Goal: Task Accomplishment & Management: Manage account settings

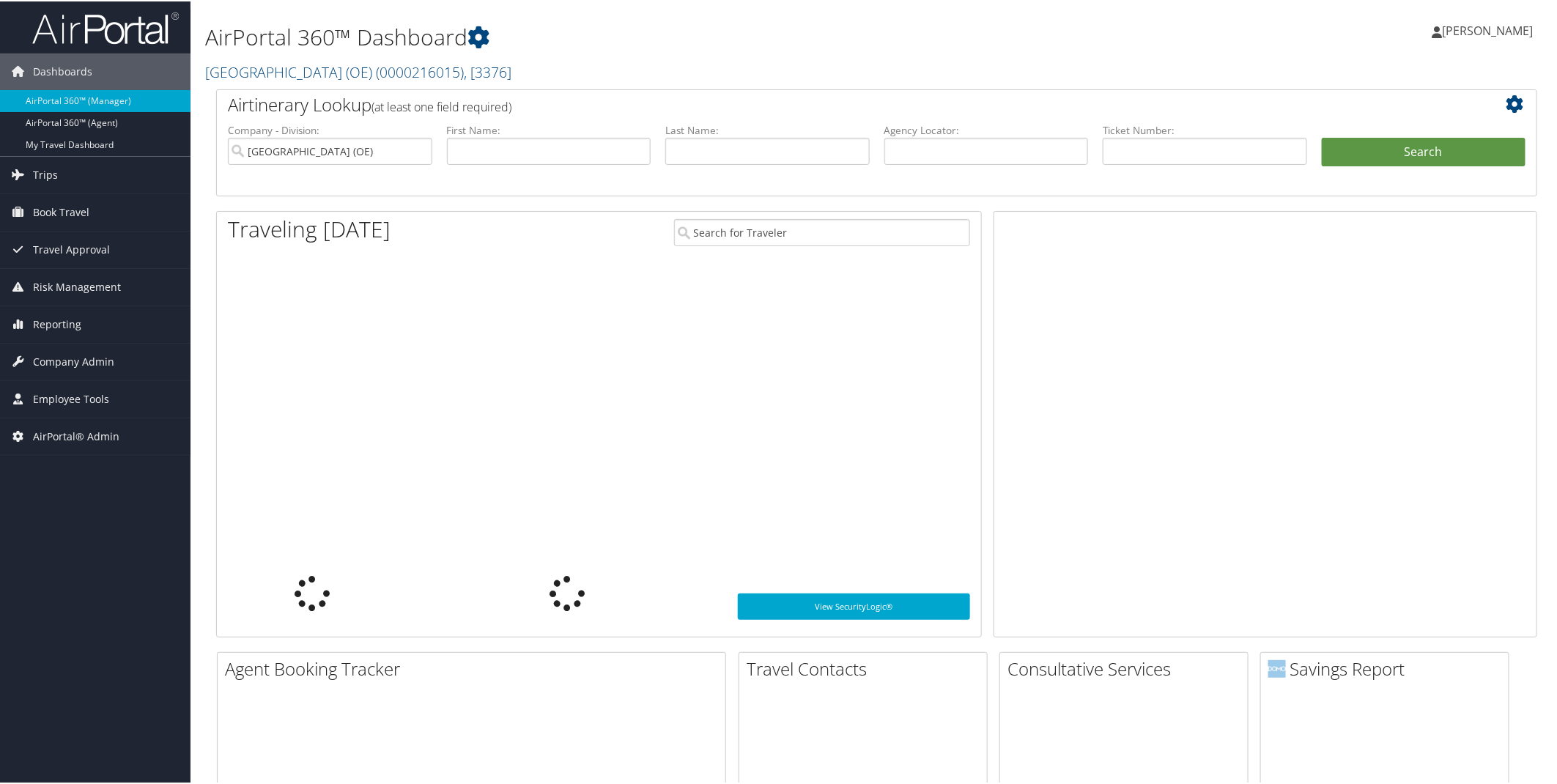
click at [511, 68] on span ", [ 3376 ]" at bounding box center [488, 70] width 48 height 20
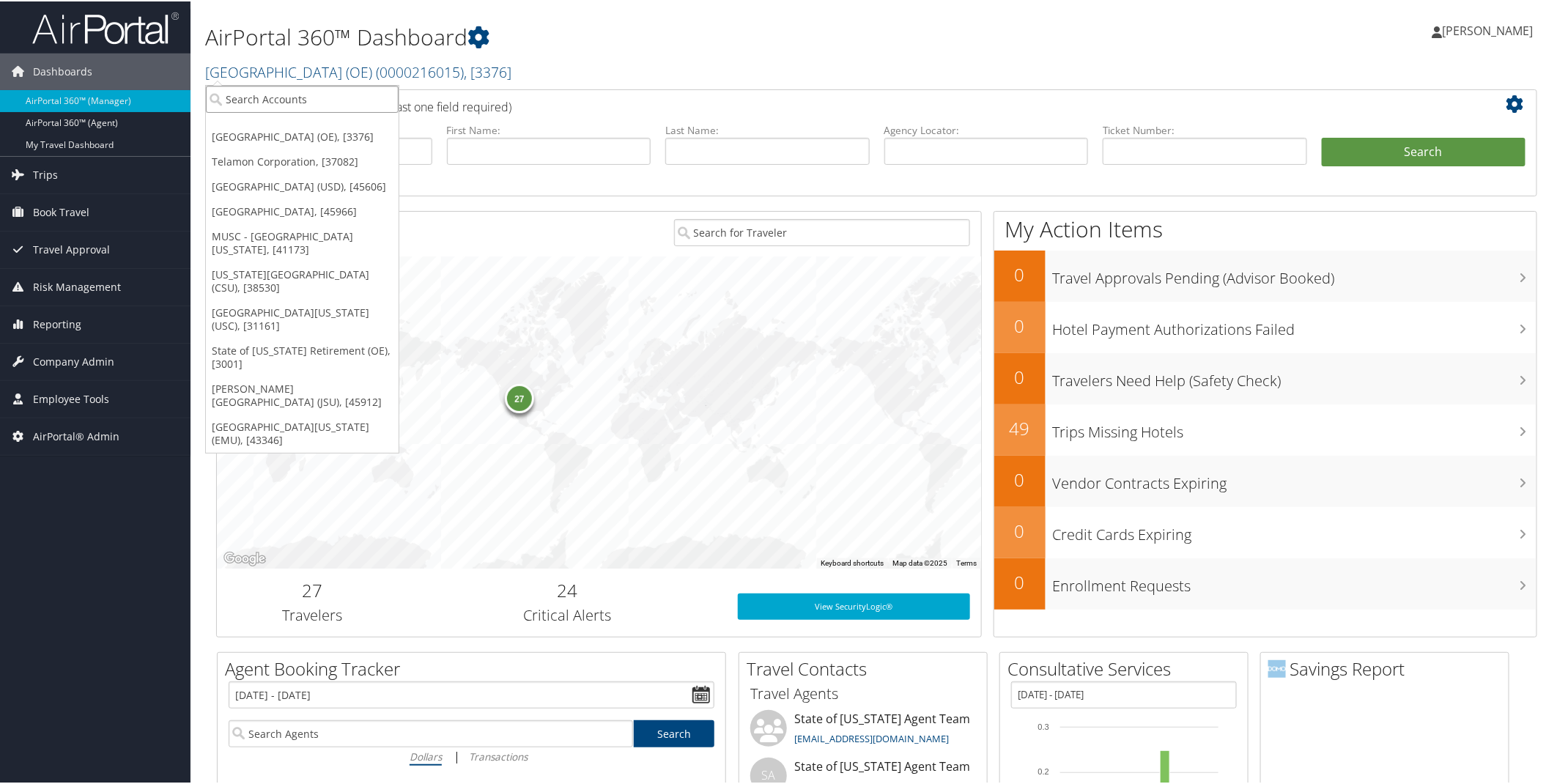
click at [266, 93] on input "search" at bounding box center [302, 97] width 193 height 27
type input "USC"
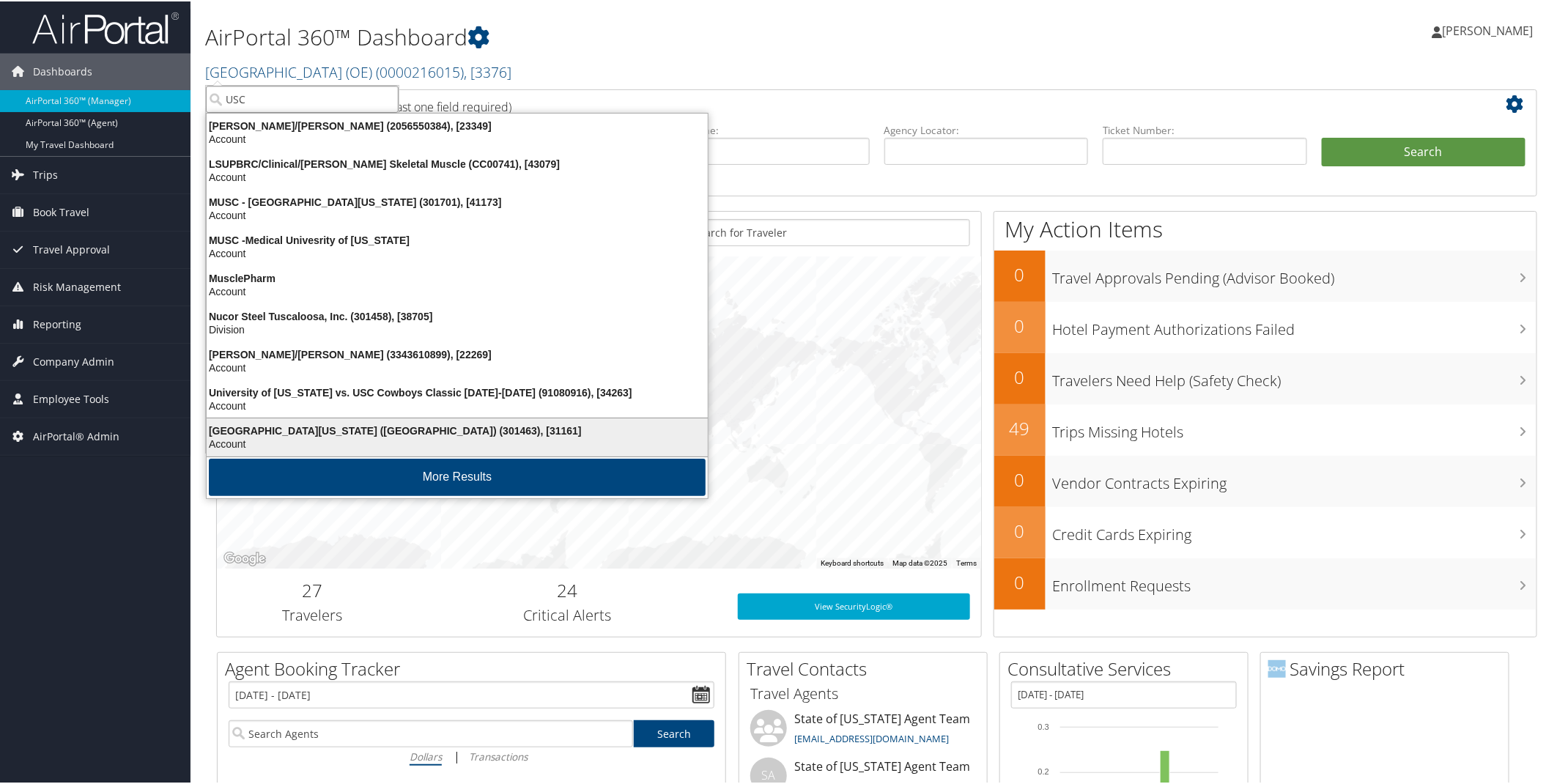
click at [349, 424] on div "University of Southern California (USC) (301463), [31161]" at bounding box center [456, 429] width 519 height 13
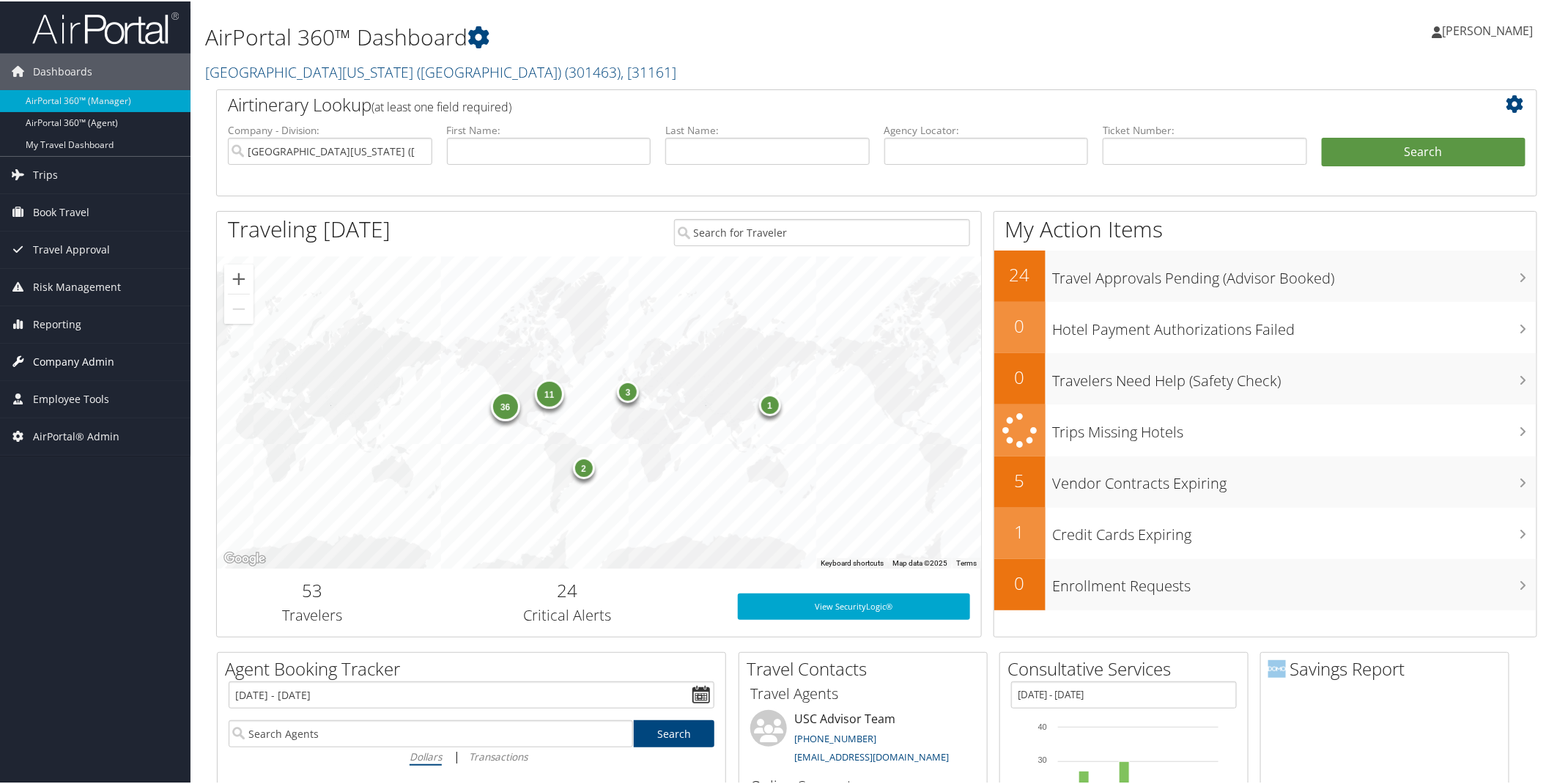
click at [55, 364] on span "Company Admin" at bounding box center [73, 360] width 81 height 37
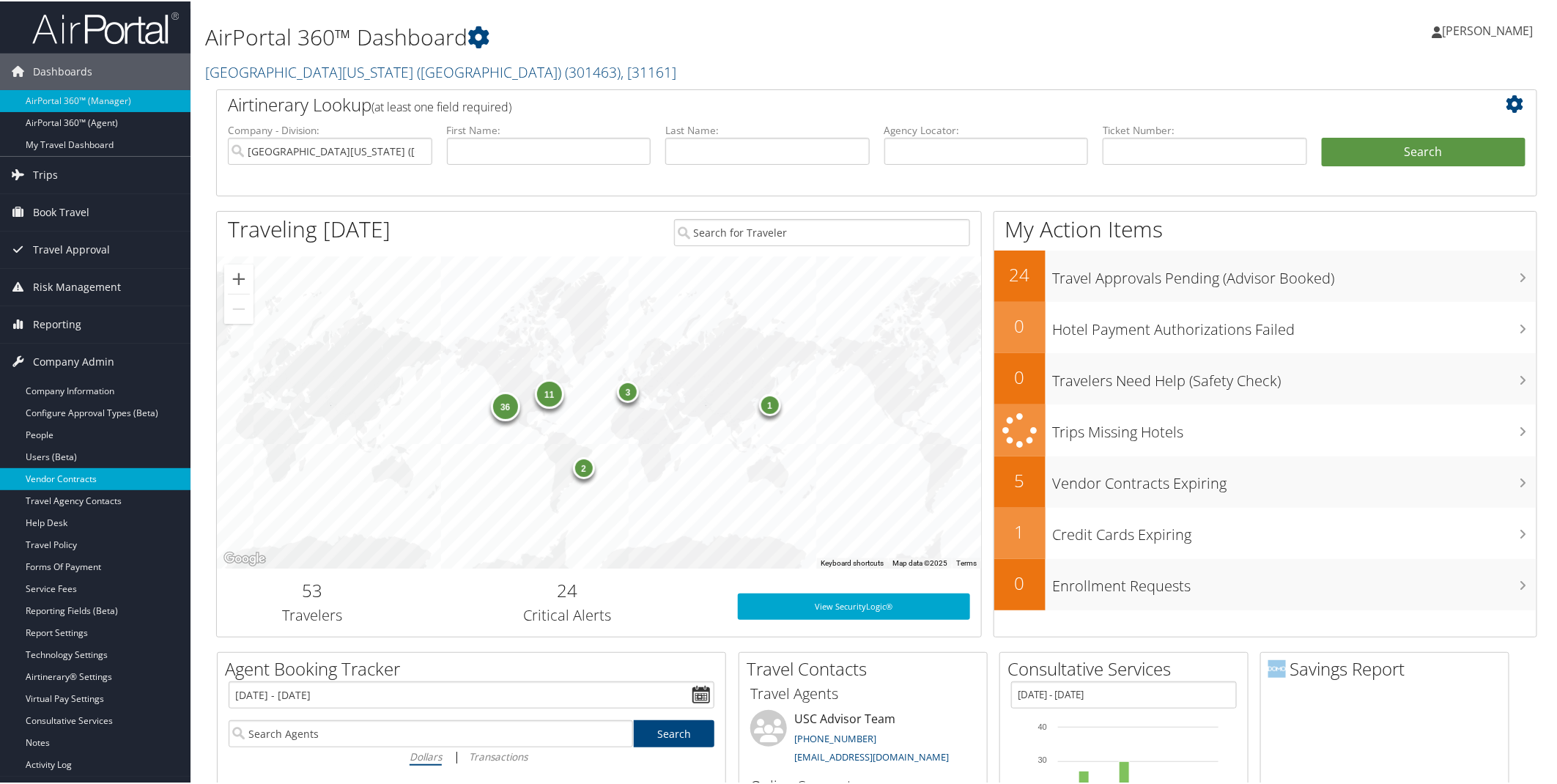
click at [71, 483] on link "Vendor Contracts" at bounding box center [95, 478] width 191 height 22
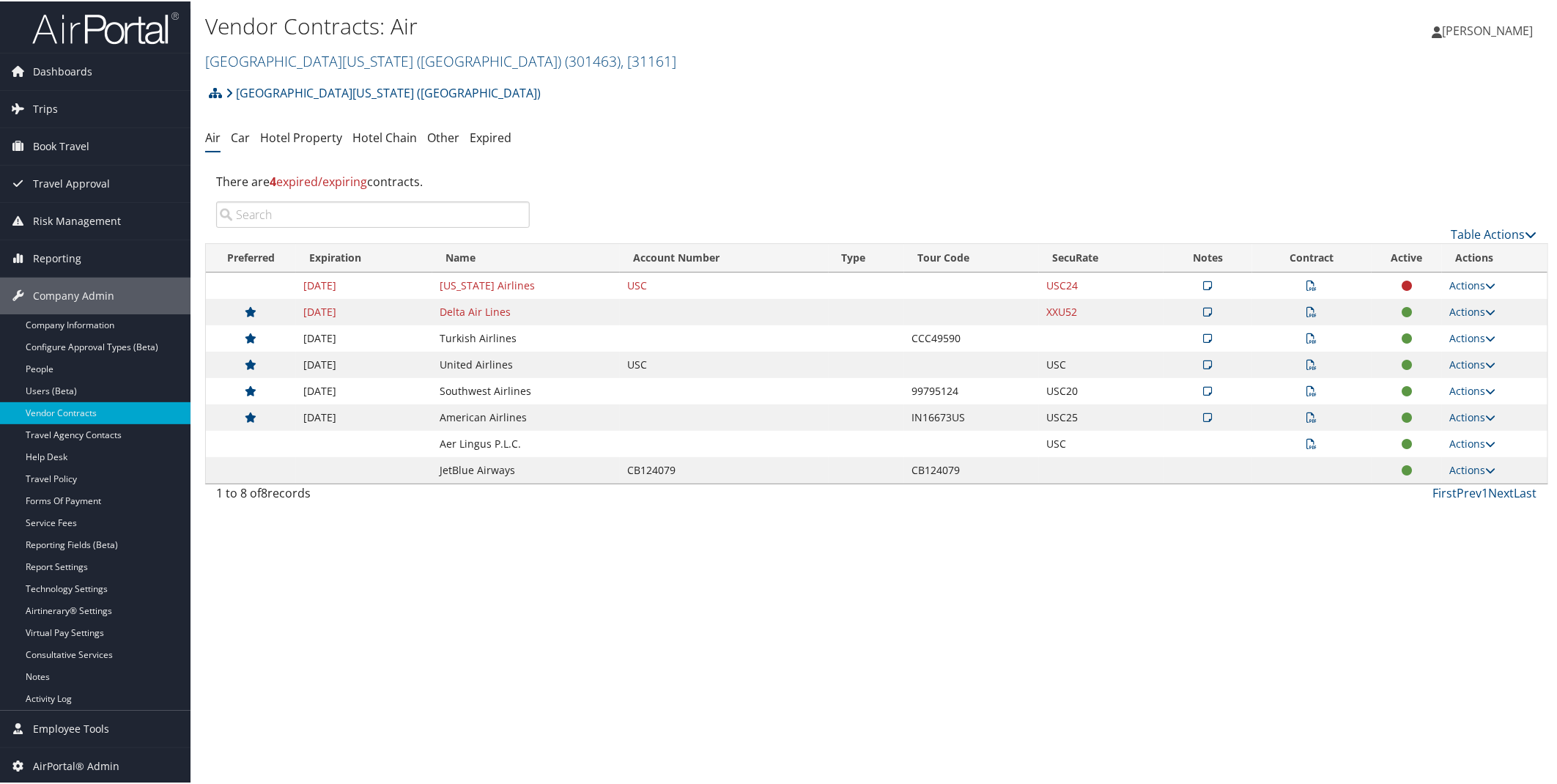
click at [1307, 314] on icon at bounding box center [1312, 310] width 11 height 11
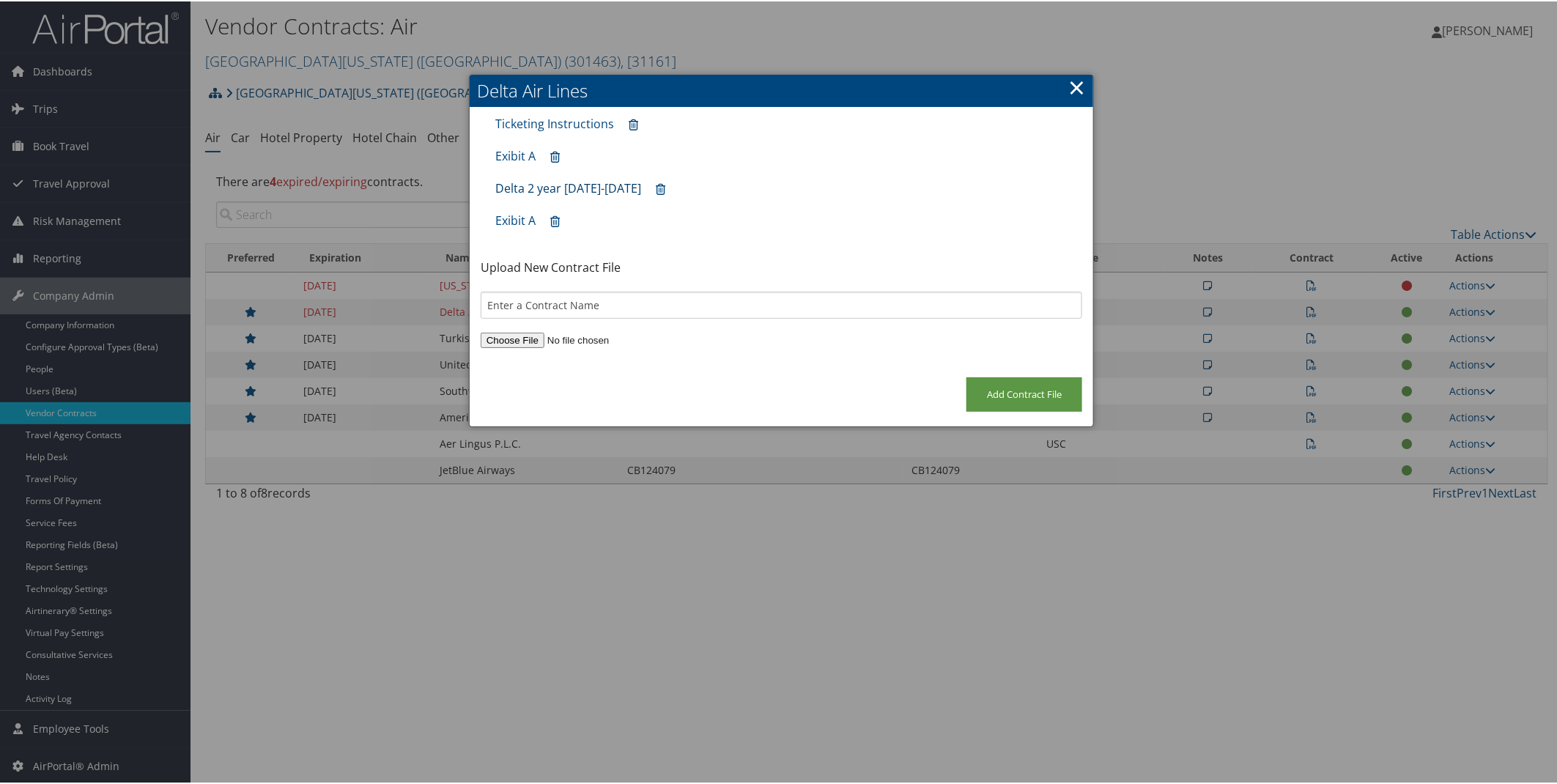
click at [565, 187] on link "Delta 2 year 2022-2024" at bounding box center [569, 187] width 146 height 16
click at [570, 260] on p "Upload New Contract File" at bounding box center [782, 266] width 601 height 19
click at [569, 267] on p "Upload New Contract File" at bounding box center [782, 266] width 601 height 19
click at [726, 400] on div "Add Contract File" at bounding box center [781, 401] width 624 height 49
click at [510, 272] on p "Upload New Contract File" at bounding box center [782, 266] width 601 height 19
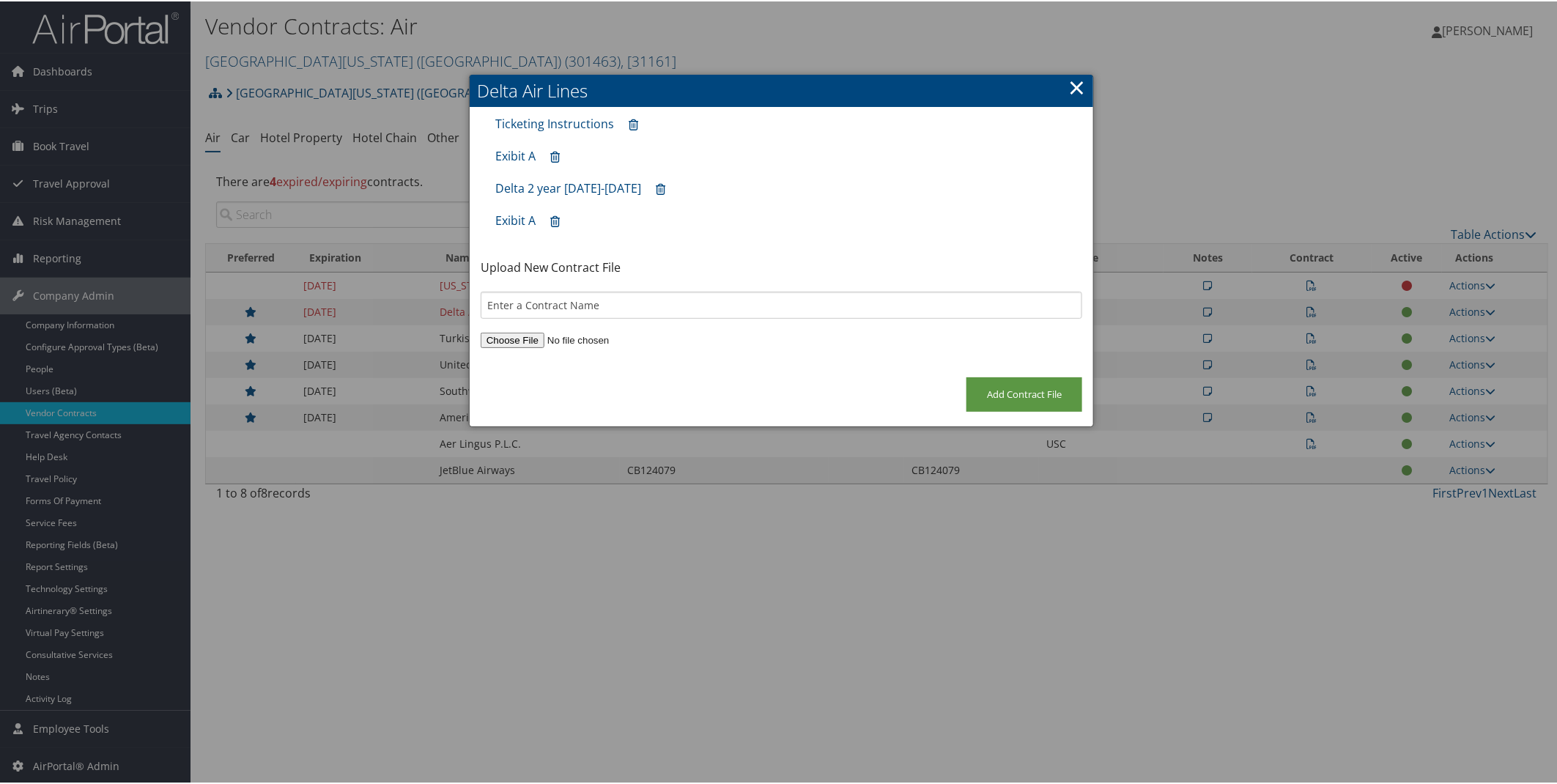
click at [511, 342] on input "file" at bounding box center [782, 338] width 601 height 16
type input "C:\fakepath\2025Contract Discounts_USC_24.pdf"
click at [539, 310] on input "text" at bounding box center [782, 303] width 601 height 27
type input "Delta Extension 2025 10.01.25"
click at [1034, 393] on input "Add Contract File" at bounding box center [1024, 393] width 116 height 34
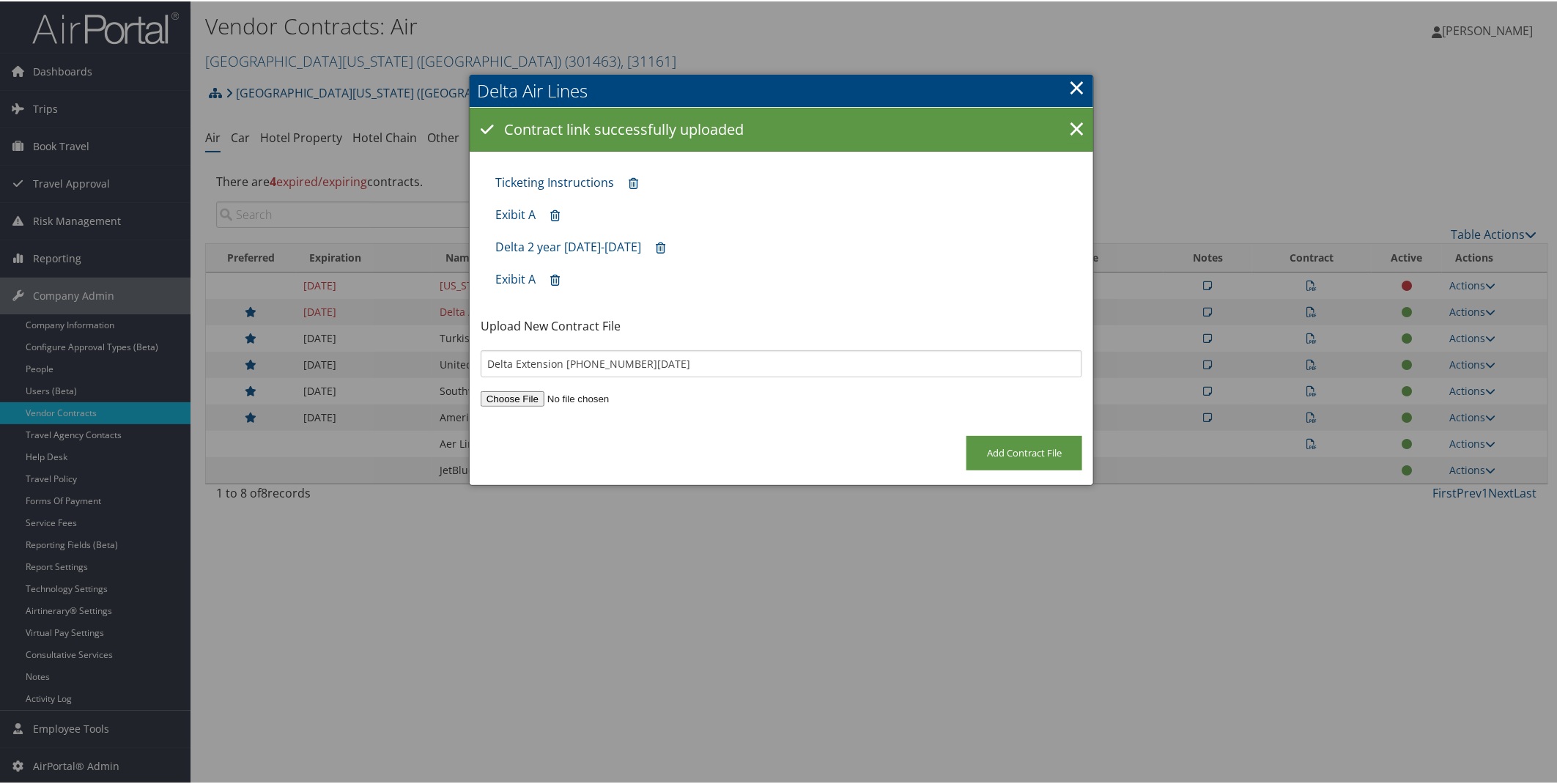
click at [1064, 80] on h2 "Delta Air Lines" at bounding box center [781, 88] width 624 height 32
click at [1064, 84] on h2 "Delta Air Lines" at bounding box center [781, 88] width 624 height 32
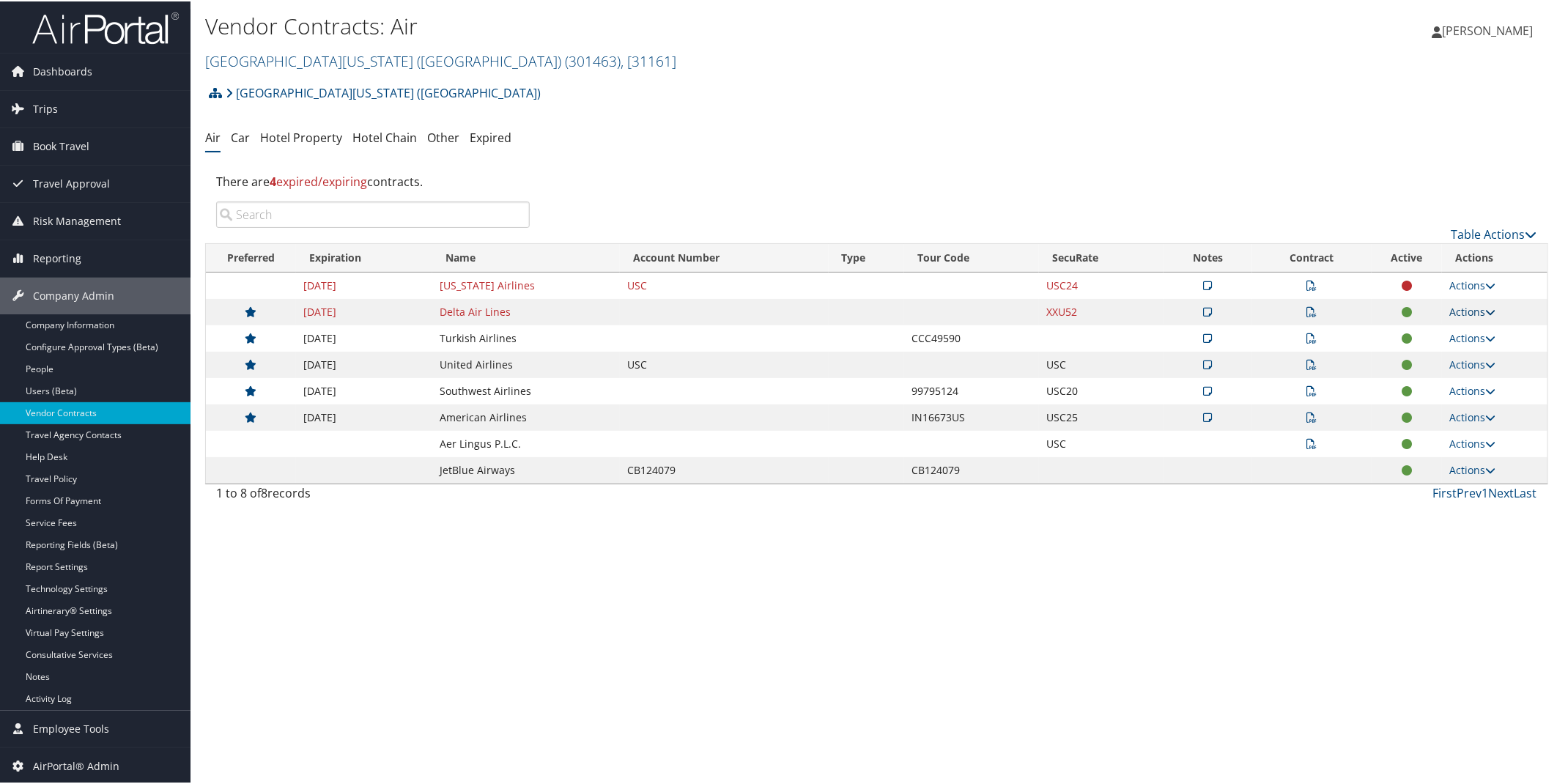
click at [1450, 308] on link "Actions" at bounding box center [1473, 310] width 46 height 14
click at [1431, 381] on link "Edit Contract" at bounding box center [1438, 382] width 98 height 25
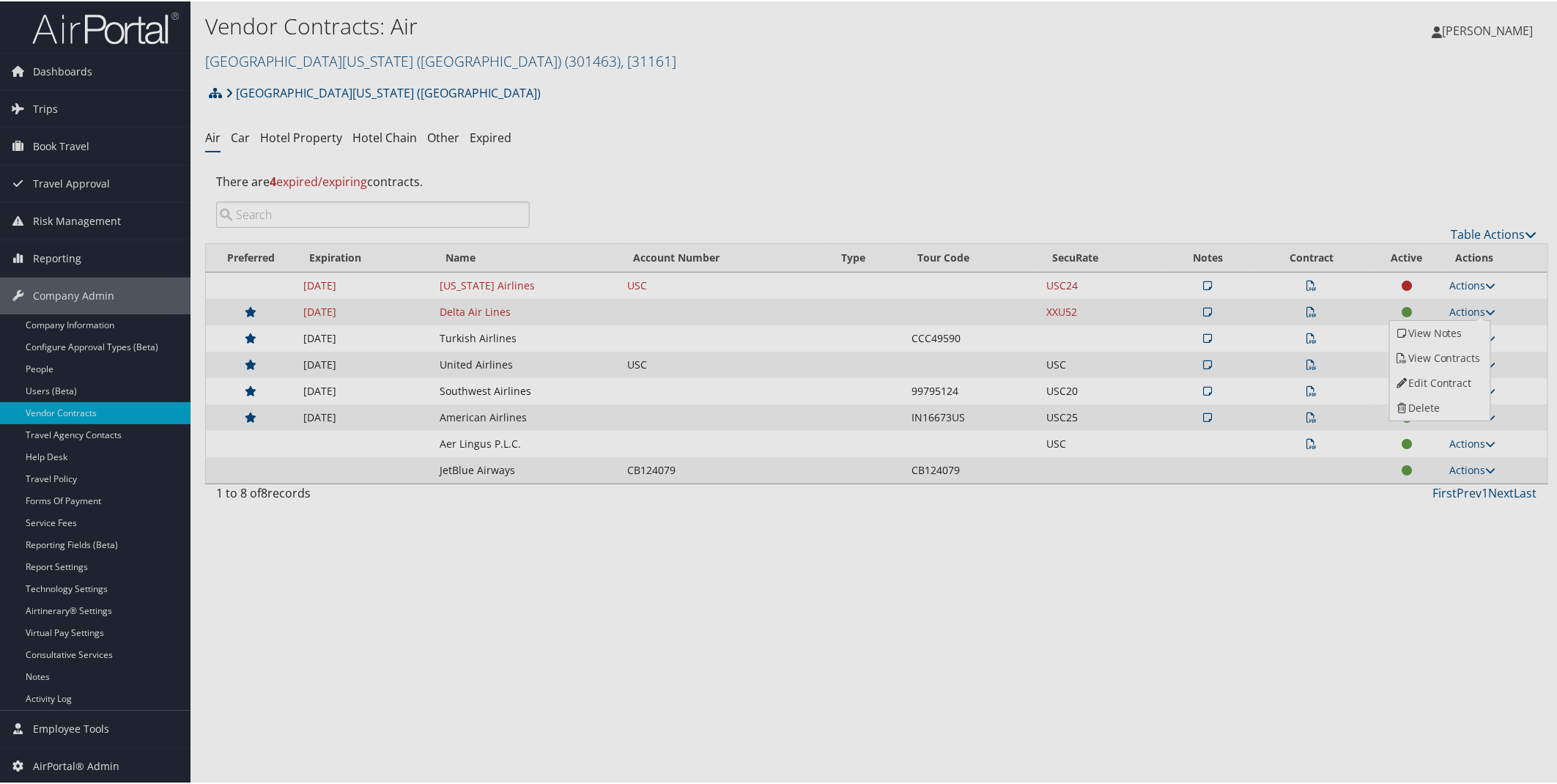
select select "[object Object]"
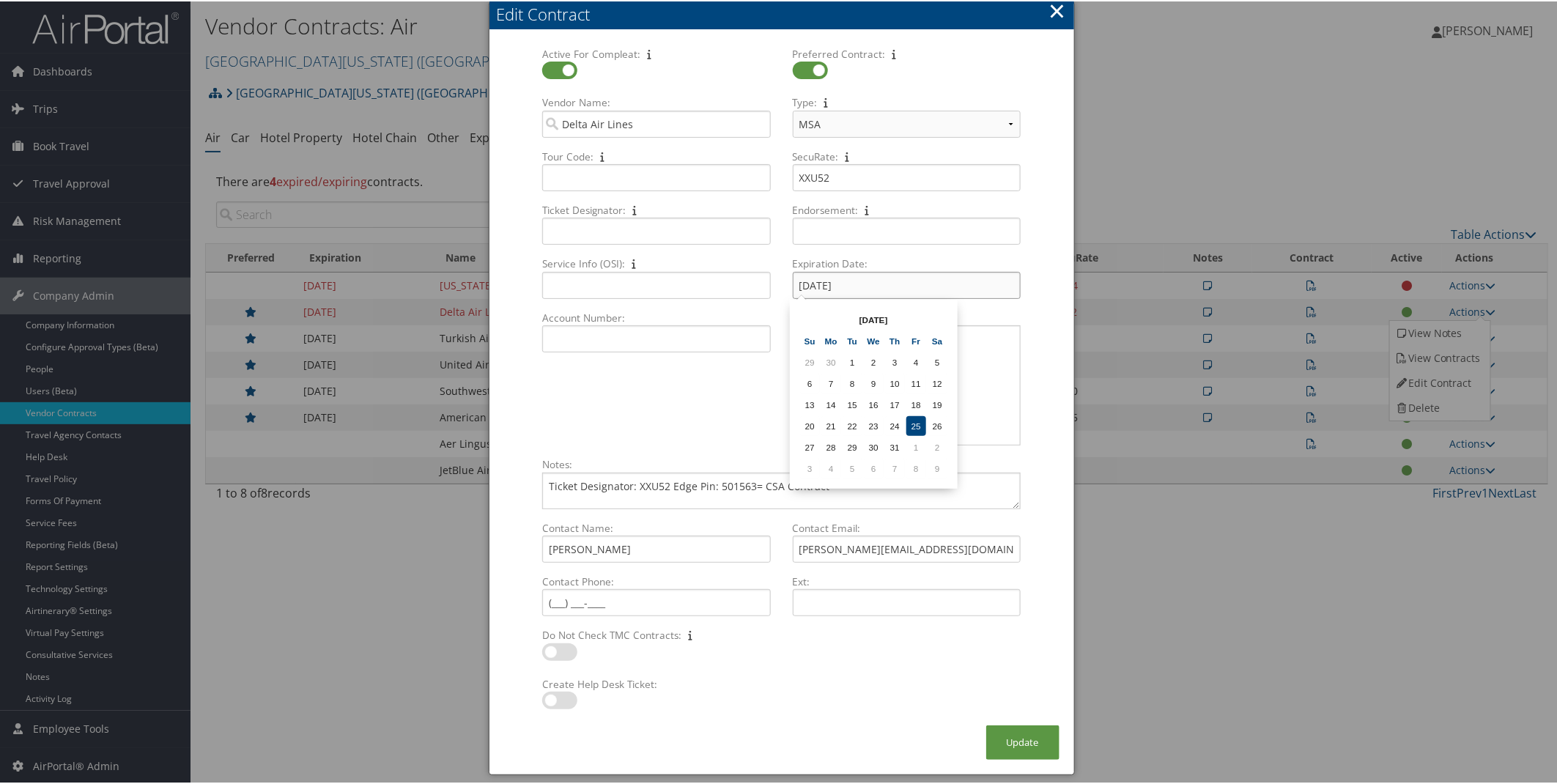
drag, startPoint x: 870, startPoint y: 288, endPoint x: 787, endPoint y: 281, distance: 83.3
click at [787, 281] on div "07/25/2025 Multiple values The selected items contain different values for this…" at bounding box center [906, 289] width 239 height 39
type input "10/01/2026"
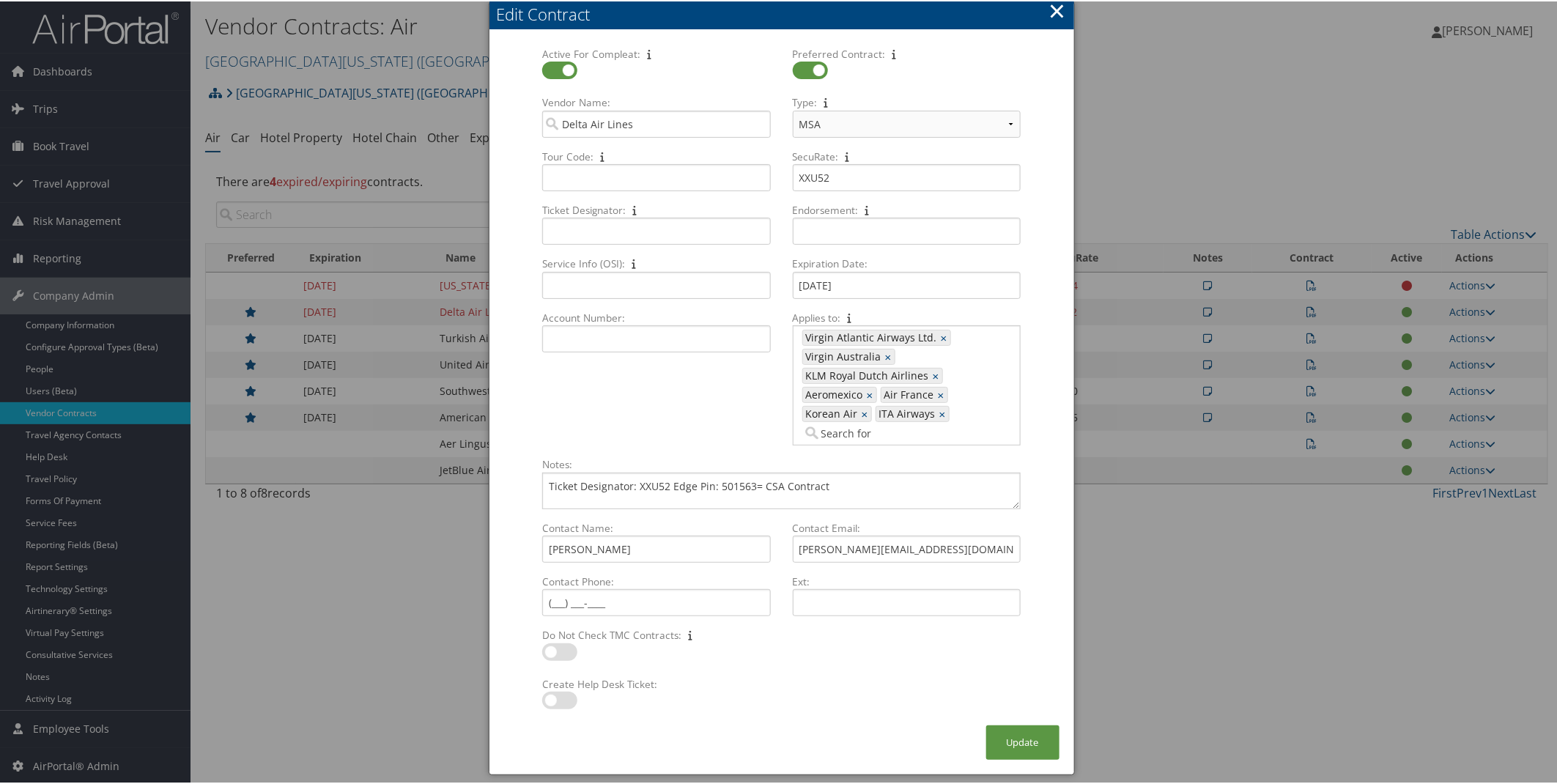
click at [1053, 238] on form "Active For Compleat: Multiple values The selected items contain different value…" at bounding box center [782, 384] width 556 height 678
click at [1019, 745] on button "Update" at bounding box center [1023, 741] width 73 height 34
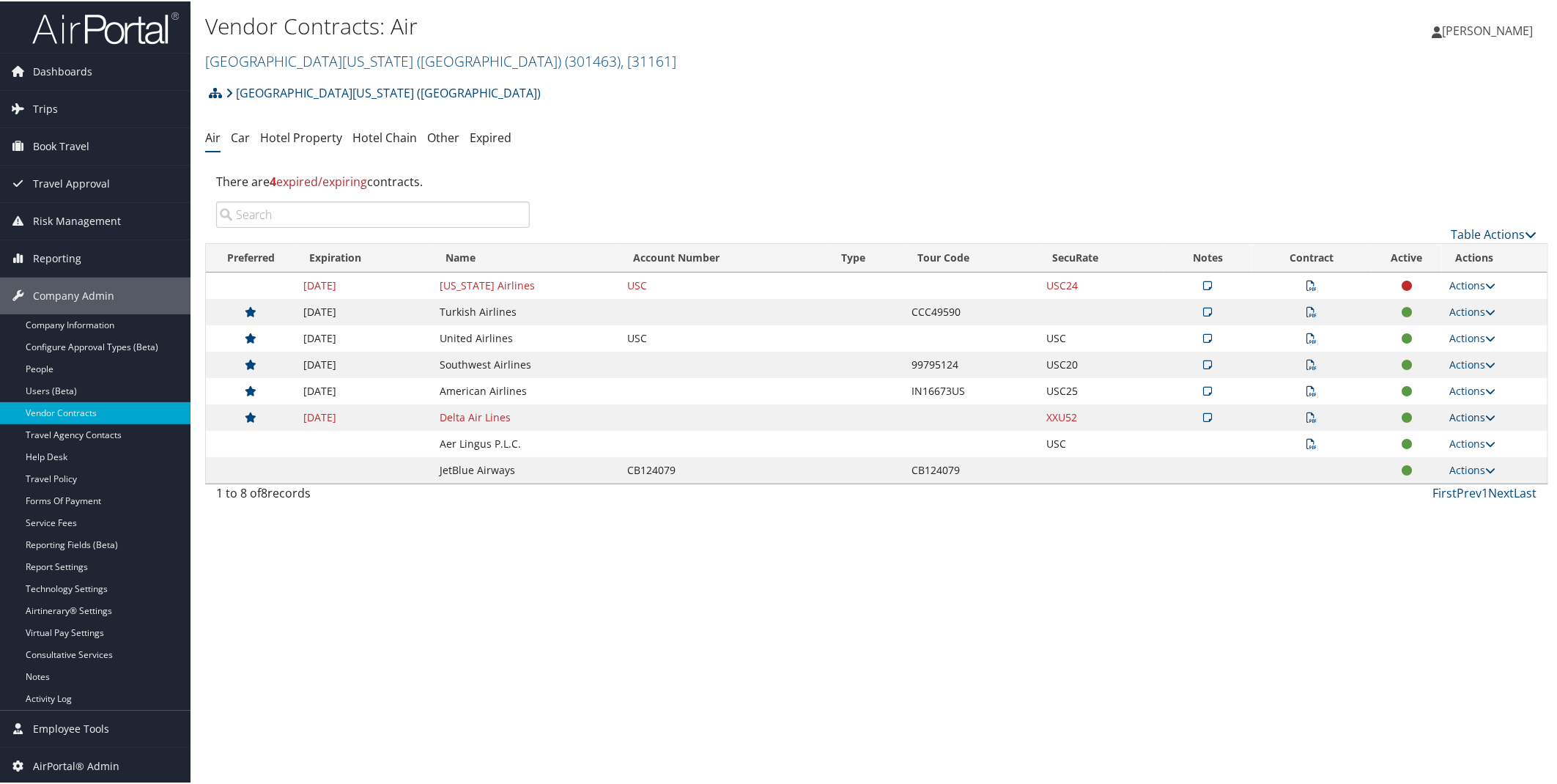
click at [1459, 419] on link "Actions" at bounding box center [1473, 415] width 46 height 14
click at [1434, 482] on link "Edit Contract" at bounding box center [1438, 487] width 98 height 25
select select "[object Object]"
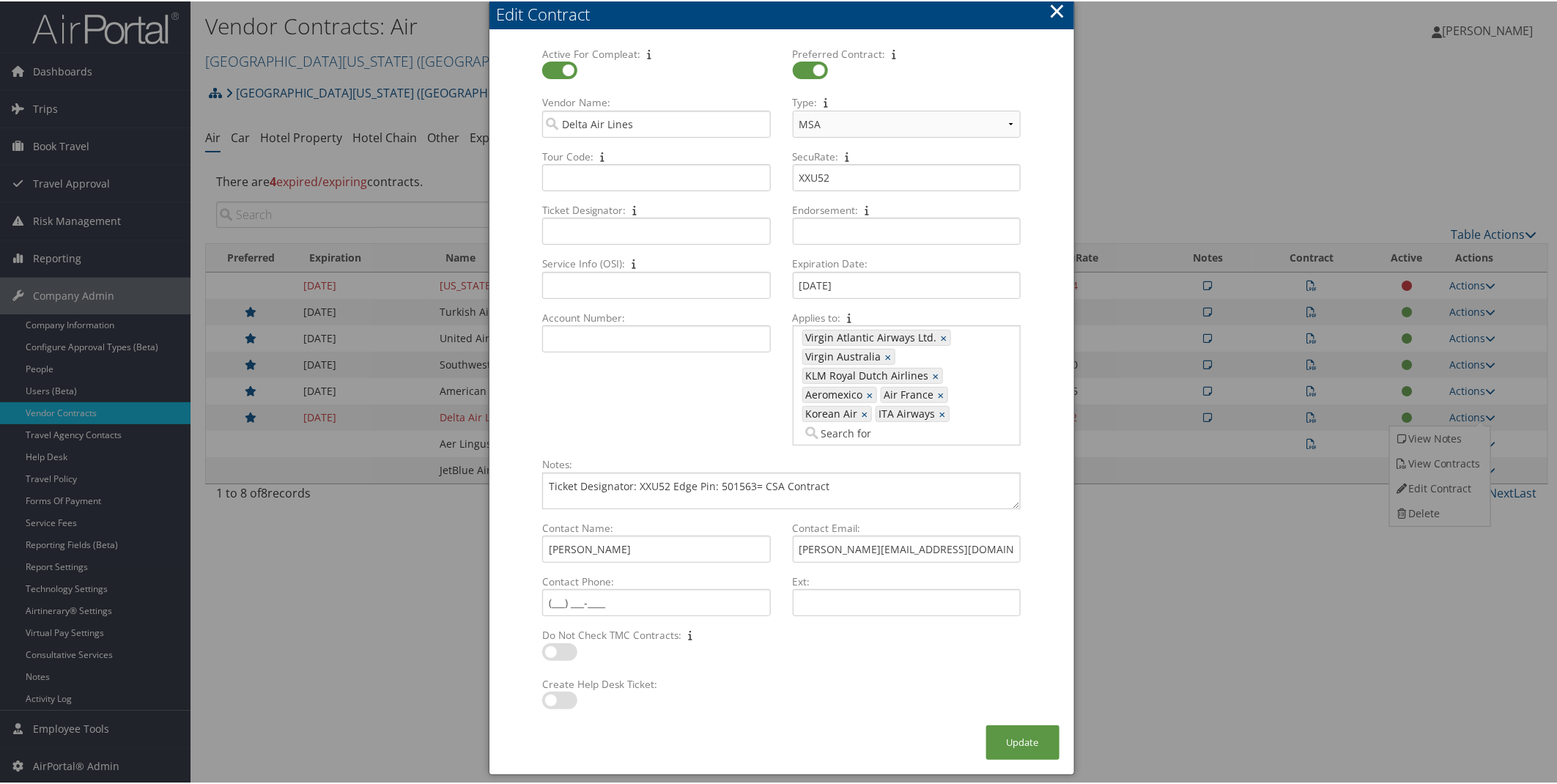
click at [1064, 11] on div "Edit Contract" at bounding box center [785, 13] width 578 height 23
click at [1049, 7] on button "×" at bounding box center [1057, 10] width 17 height 29
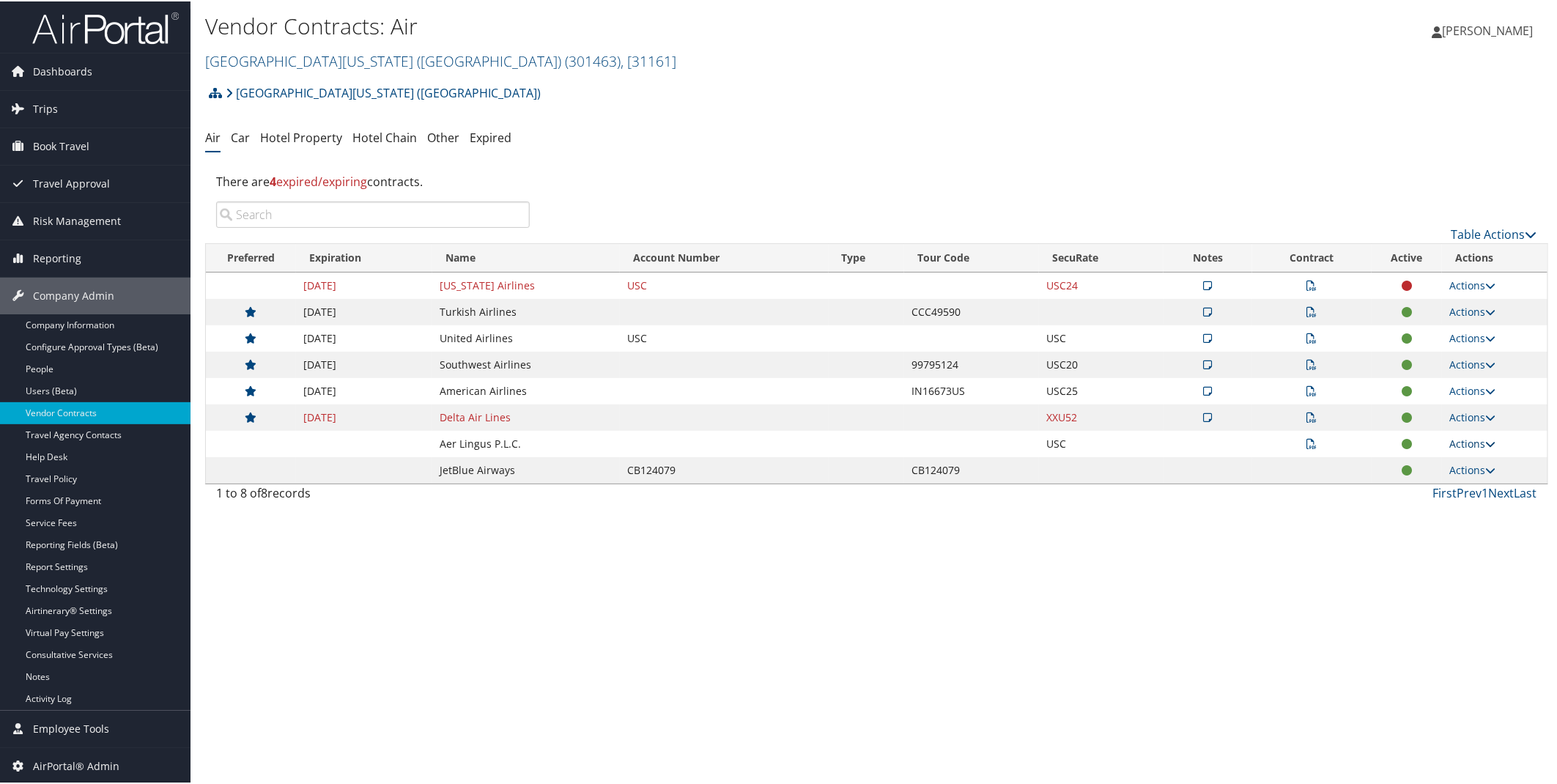
click at [1452, 436] on link "Actions" at bounding box center [1473, 442] width 46 height 14
click at [1446, 459] on link "View Contracts" at bounding box center [1438, 464] width 98 height 25
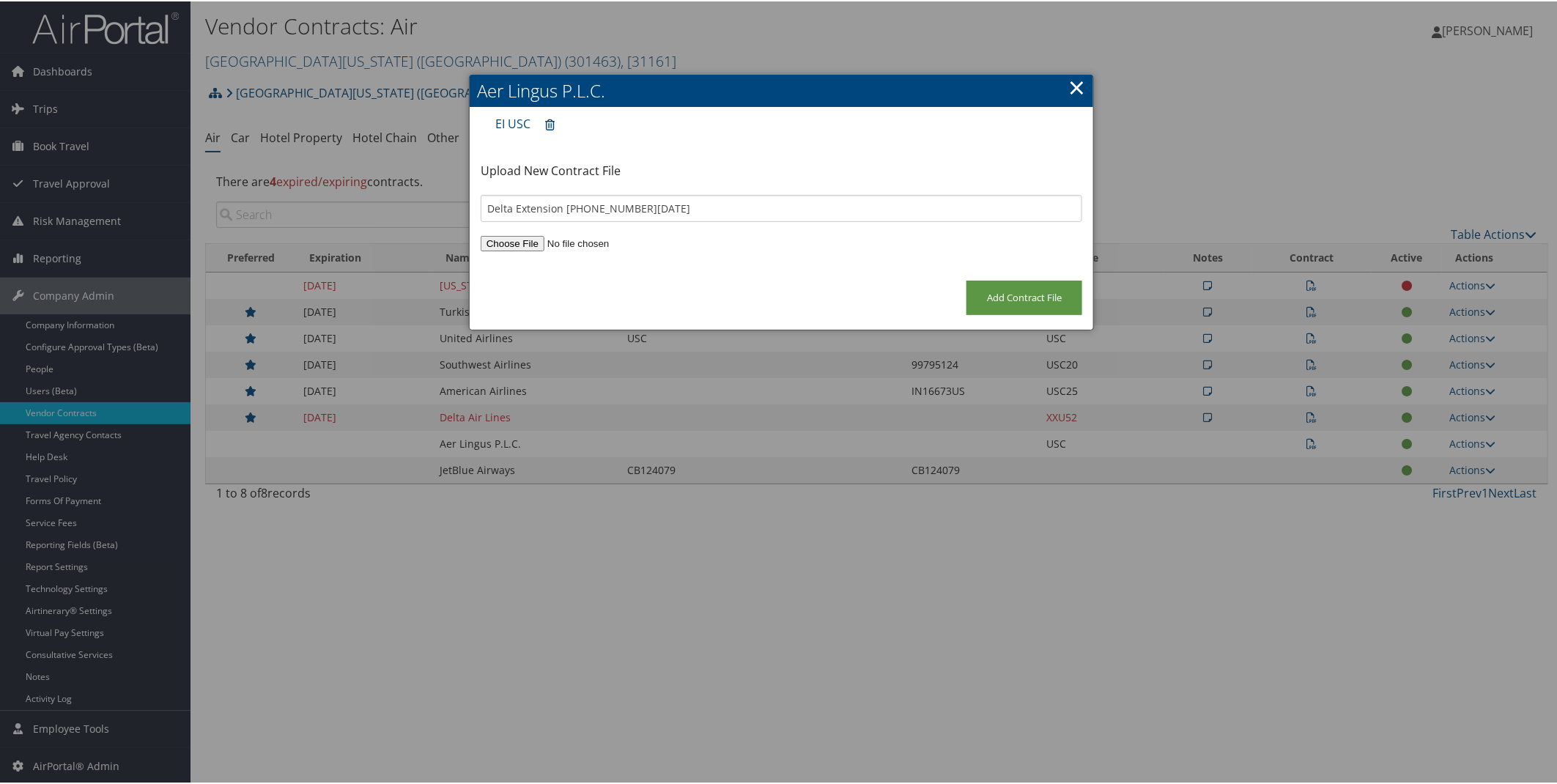
click at [1074, 86] on link "×" at bounding box center [1077, 86] width 17 height 29
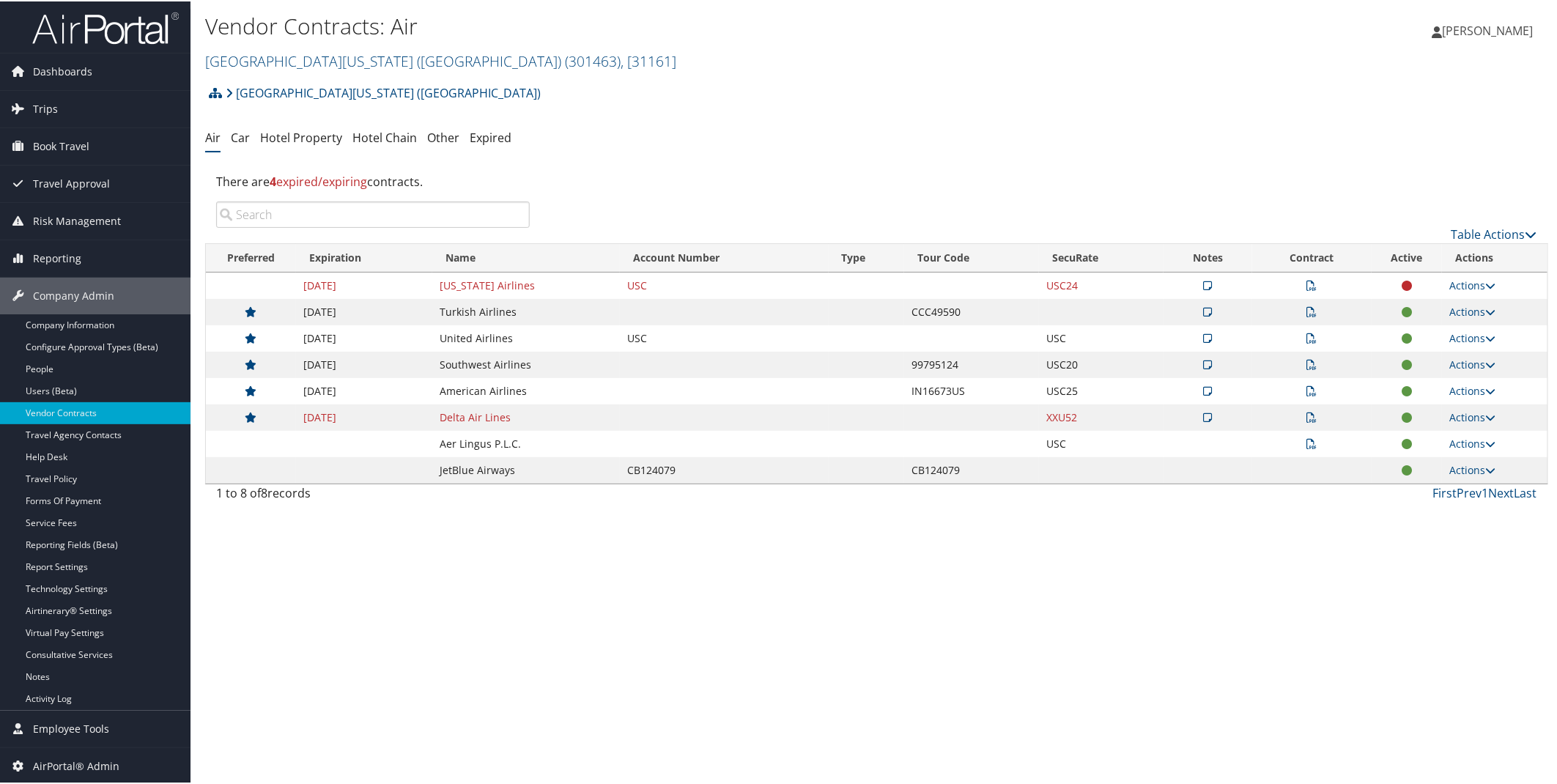
click at [1307, 415] on icon at bounding box center [1312, 416] width 11 height 11
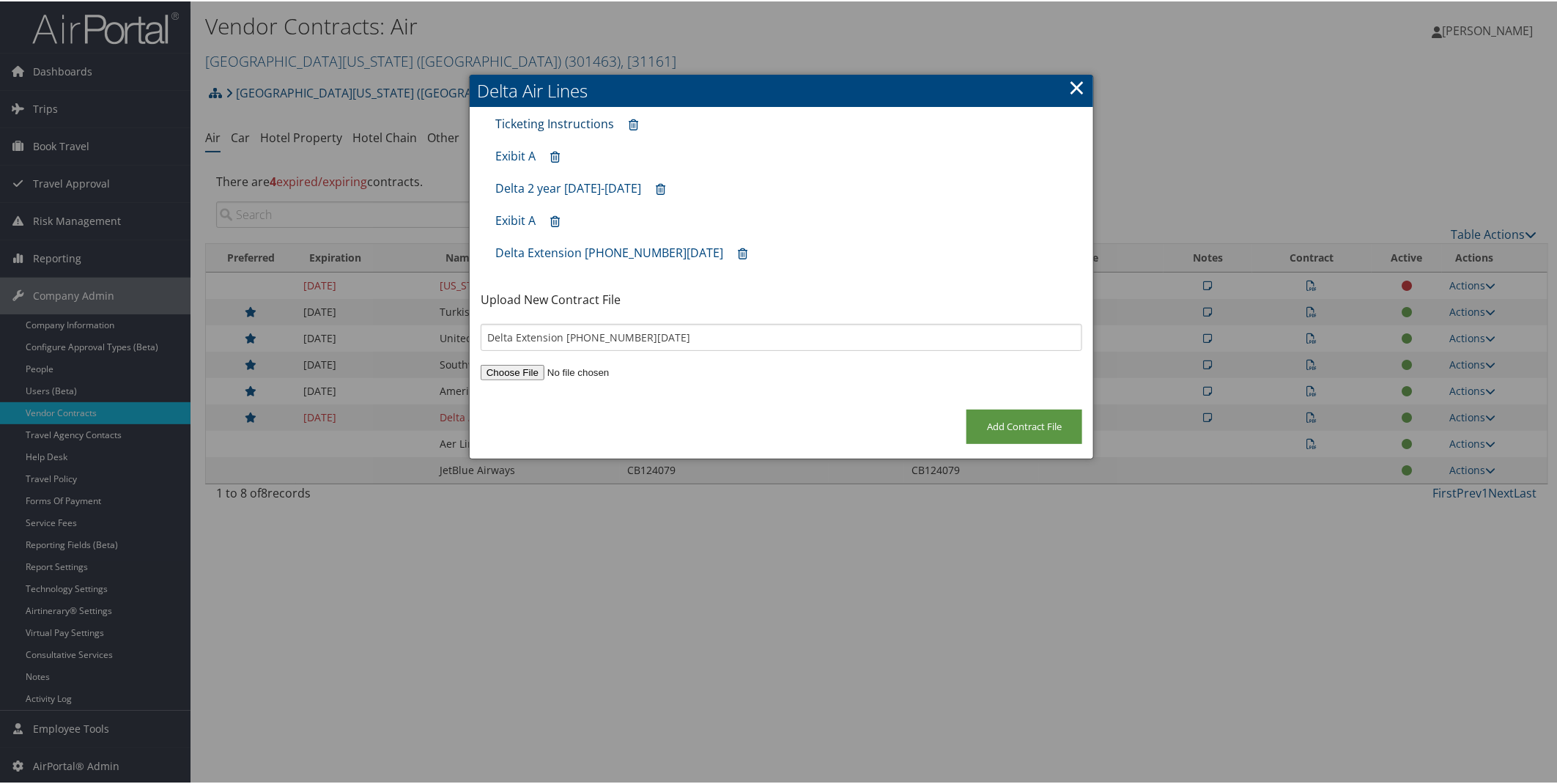
click at [550, 125] on link "Ticketing Instructions" at bounding box center [555, 123] width 119 height 16
click at [1078, 78] on link "×" at bounding box center [1077, 86] width 17 height 29
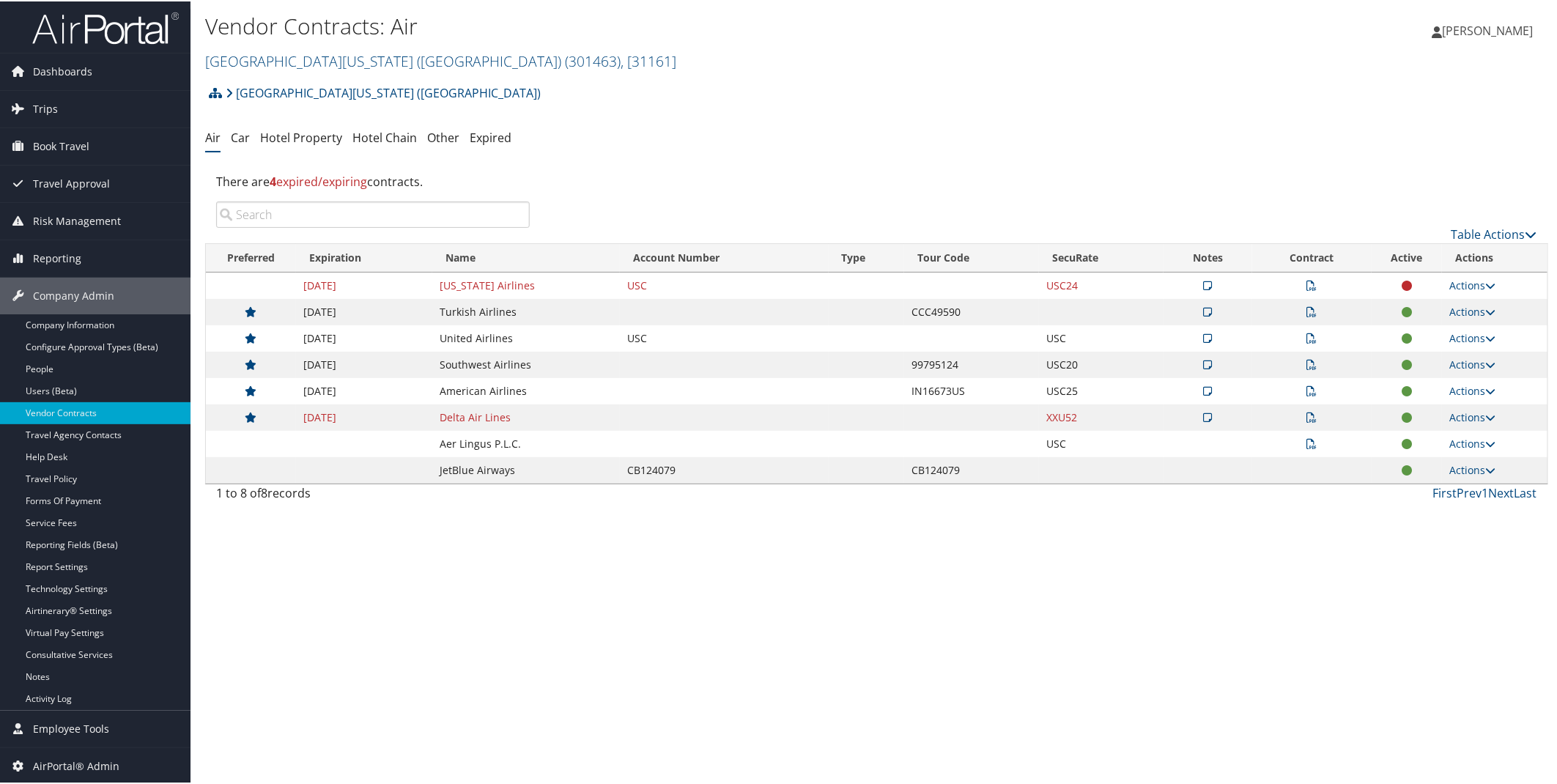
click at [1307, 419] on icon at bounding box center [1312, 416] width 11 height 11
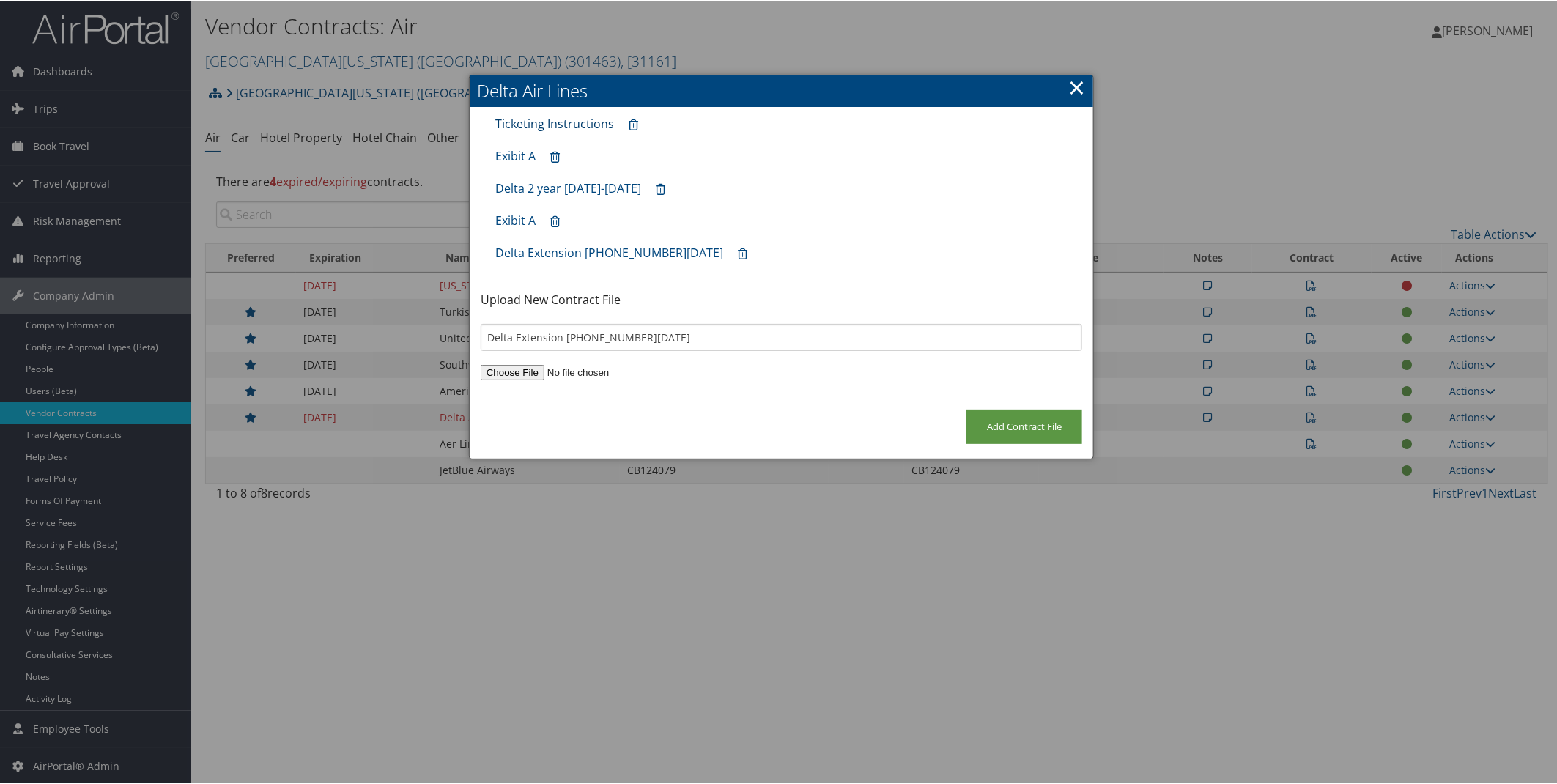
click at [561, 120] on link "Ticketing Instructions" at bounding box center [555, 123] width 119 height 16
click at [538, 184] on link "Delta 2 year 2022-2024" at bounding box center [569, 187] width 146 height 16
click at [514, 154] on link "Exibit A" at bounding box center [515, 155] width 40 height 16
click at [1074, 84] on link "×" at bounding box center [1077, 86] width 17 height 29
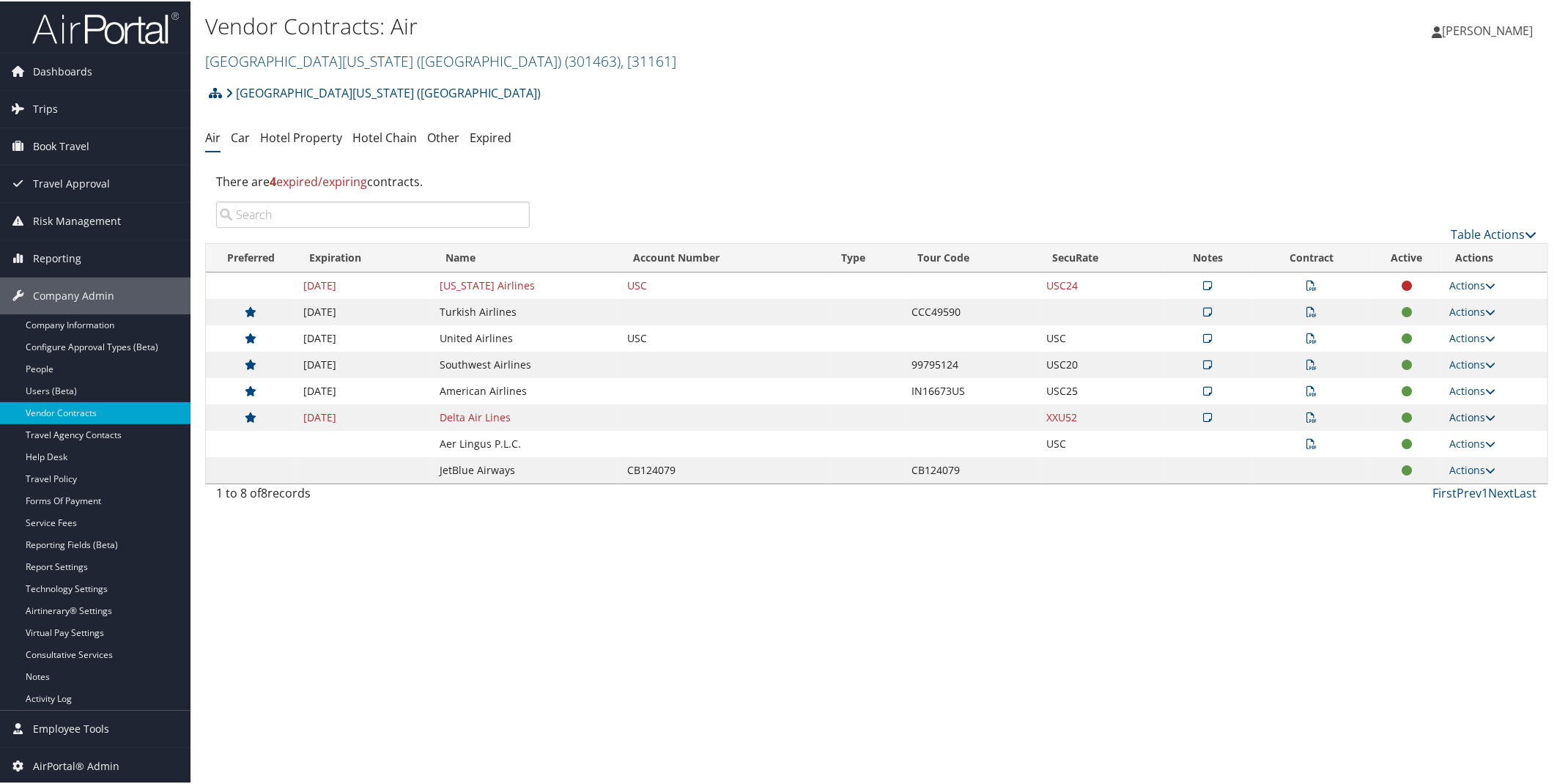
click at [1461, 419] on link "Actions" at bounding box center [1473, 415] width 46 height 14
click at [1431, 486] on link "Edit Contract" at bounding box center [1438, 487] width 98 height 25
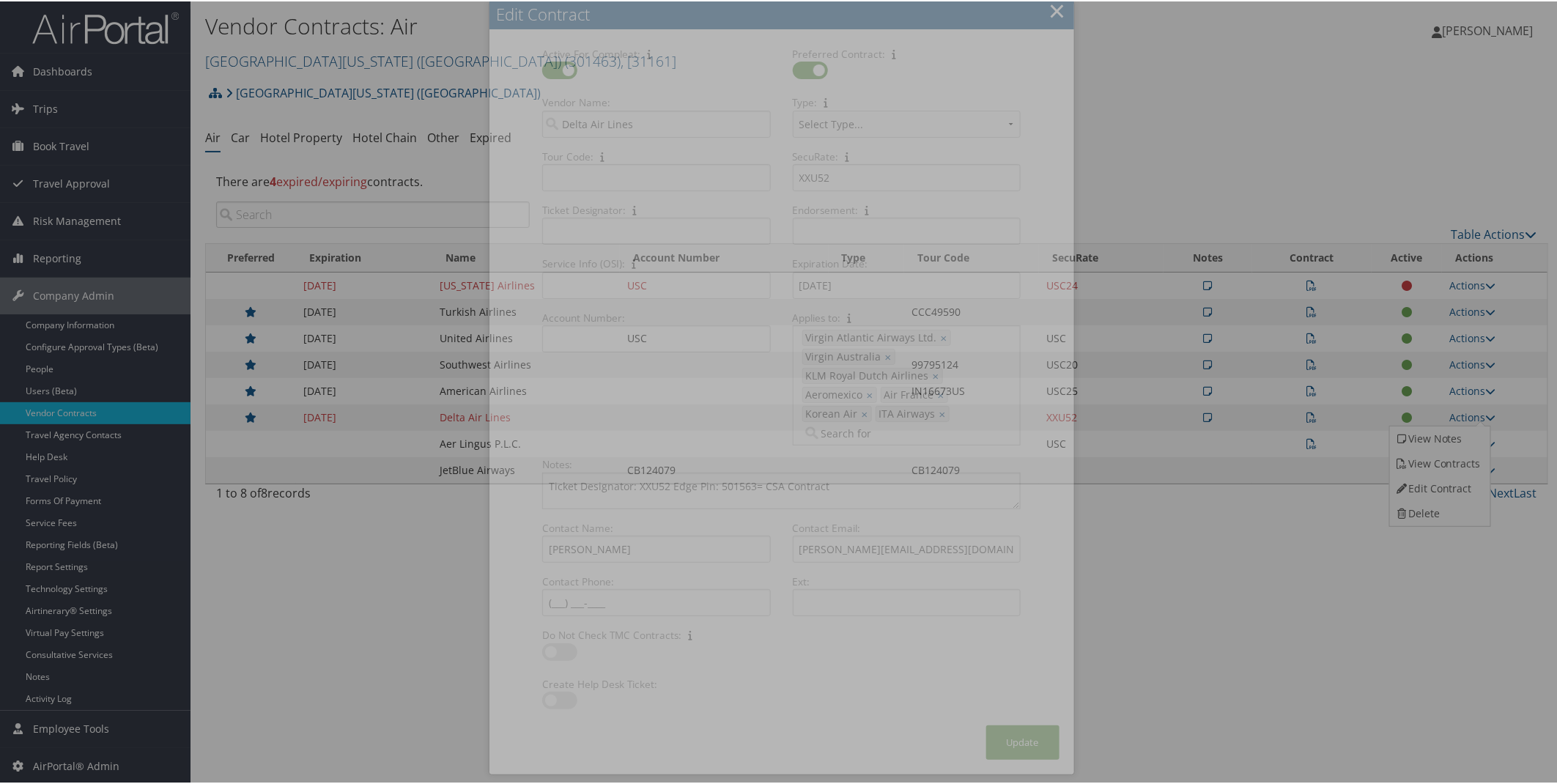
select select "[object Object]"
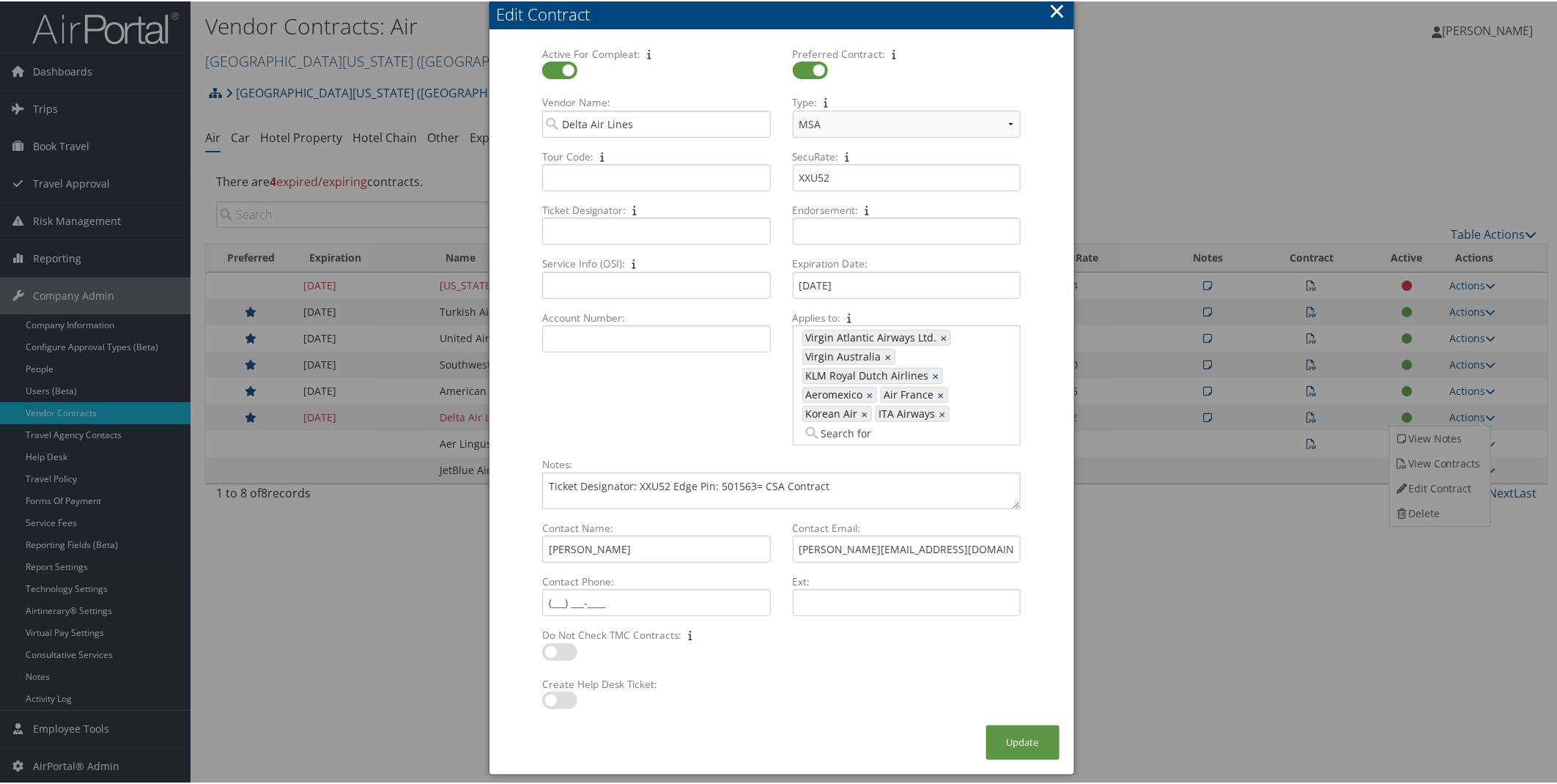
click at [1050, 12] on button "×" at bounding box center [1057, 10] width 17 height 29
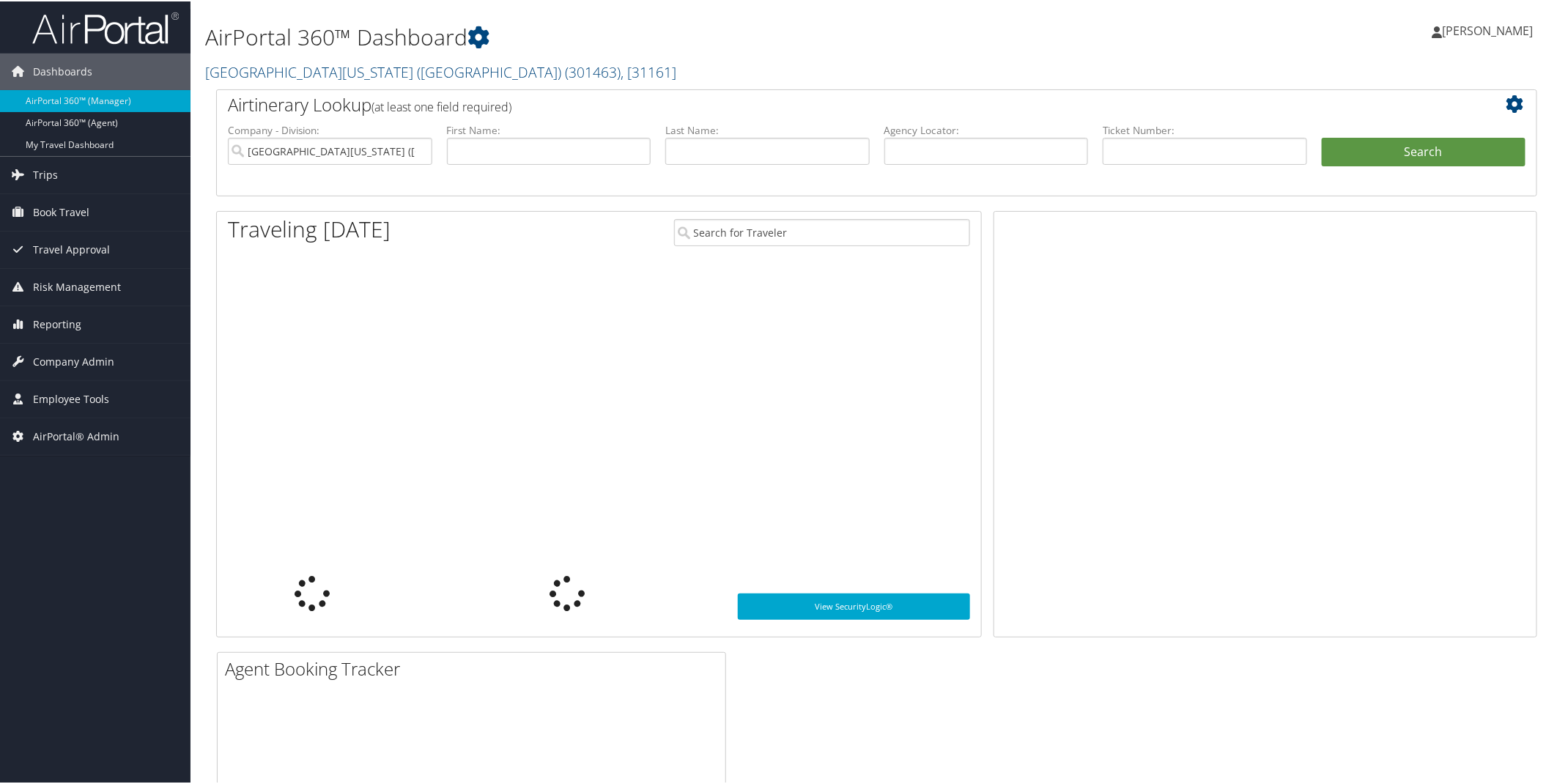
click at [398, 65] on link "[GEOGRAPHIC_DATA][US_STATE] ([GEOGRAPHIC_DATA]) ( 301463 ) , [ 31161 ]" at bounding box center [440, 70] width 471 height 20
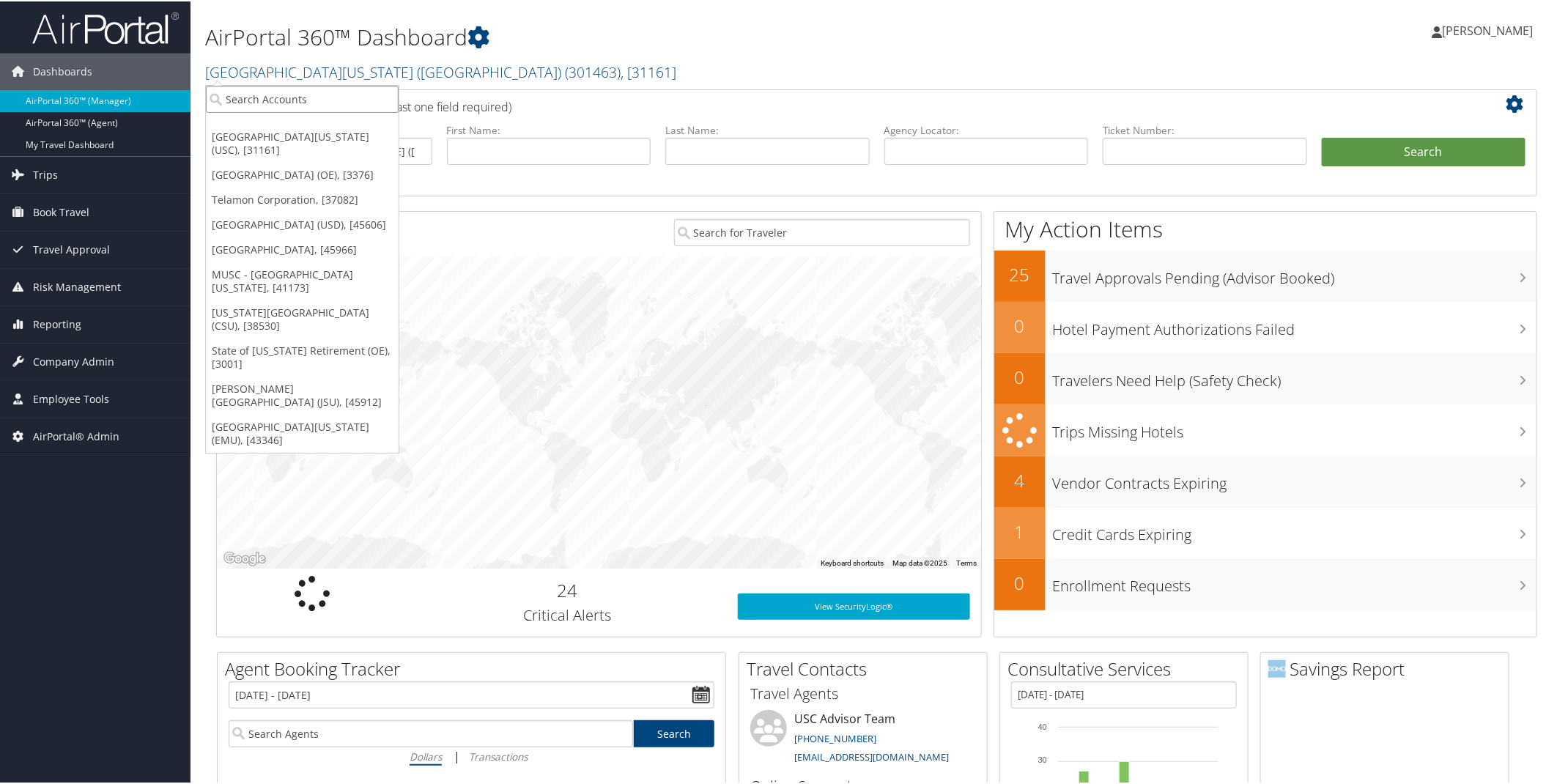
click at [261, 93] on input "search" at bounding box center [302, 97] width 193 height 27
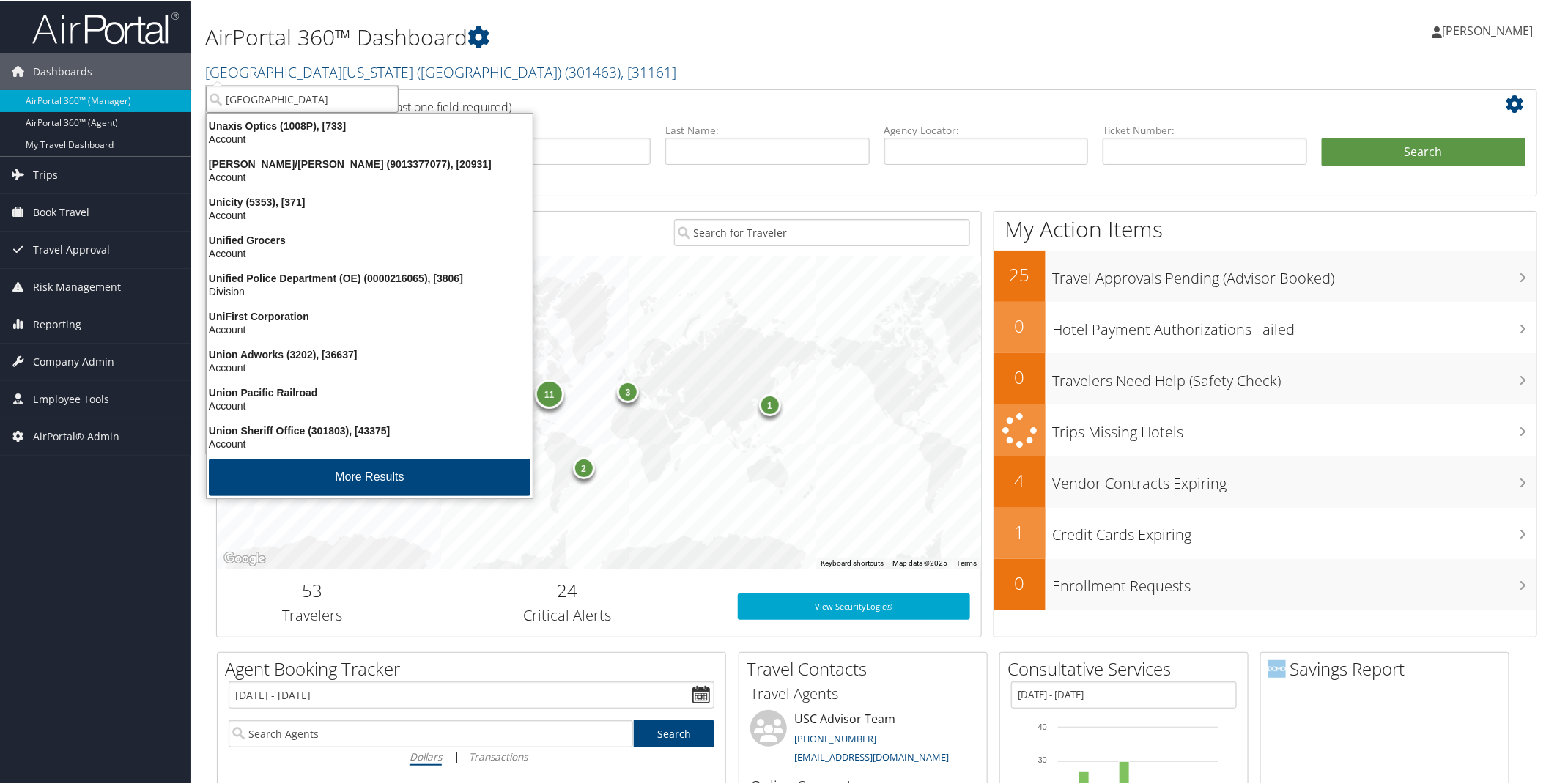
type input "University of San"
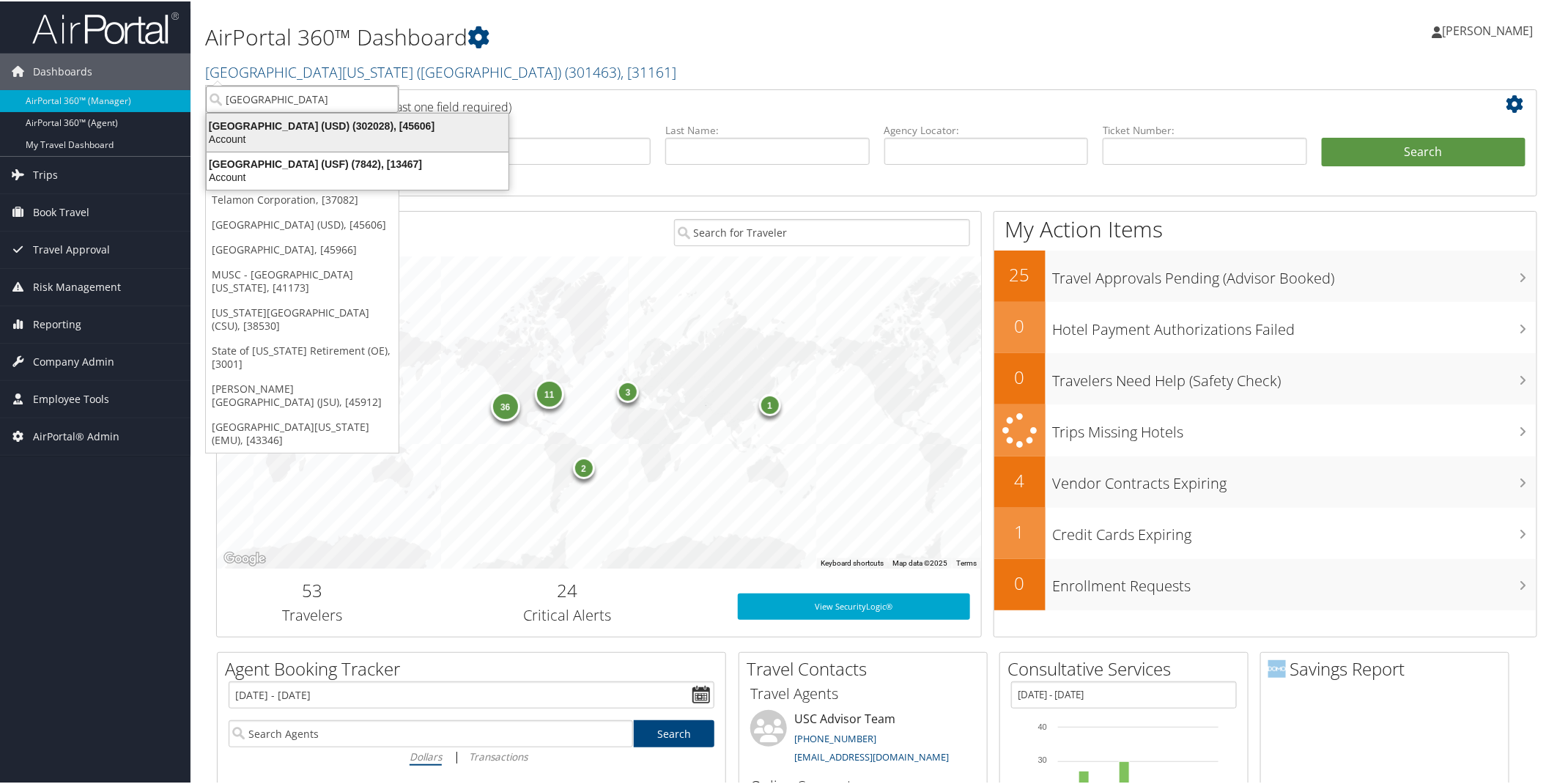
click at [243, 142] on div "Account" at bounding box center [357, 138] width 320 height 13
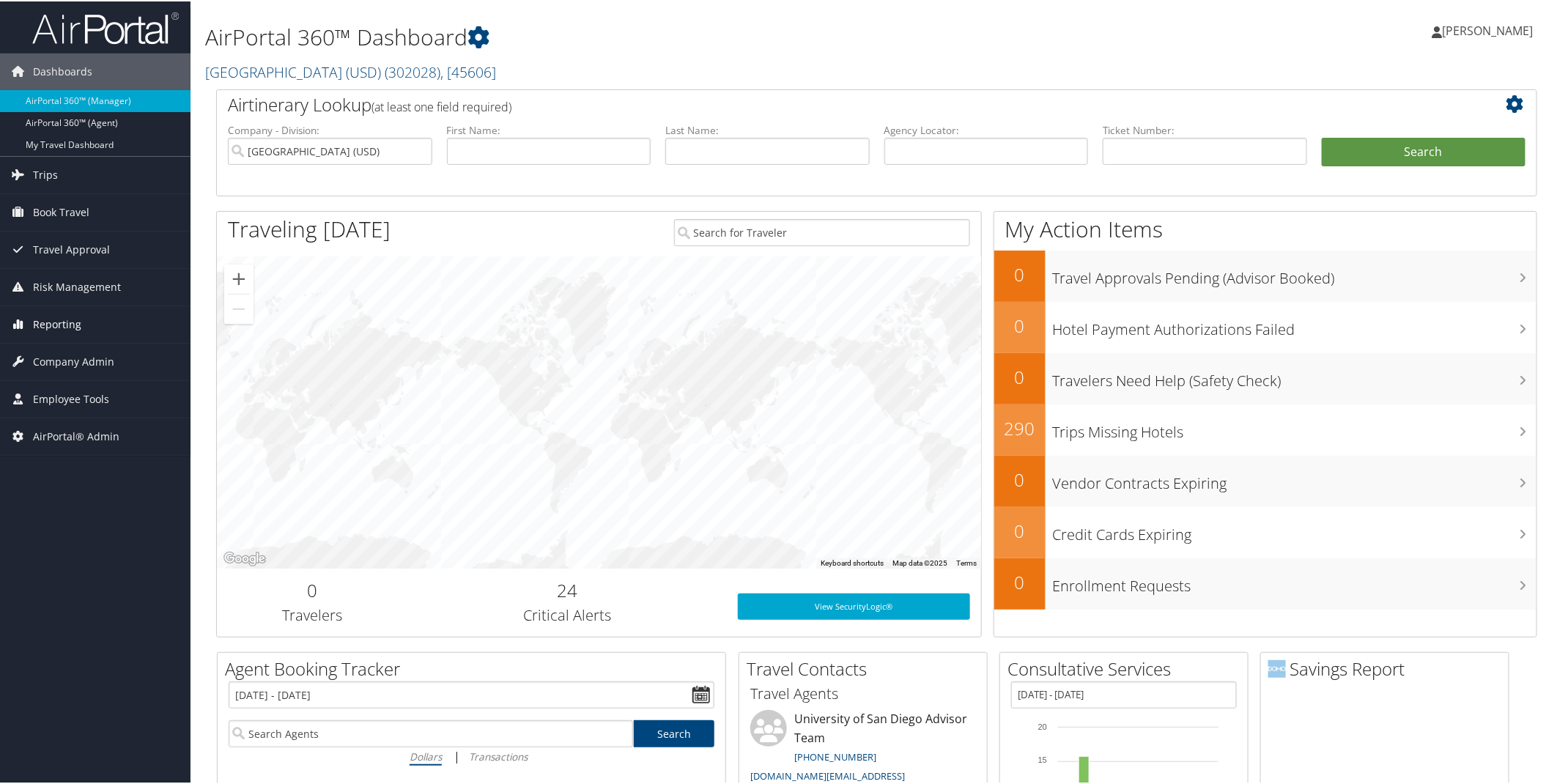
click at [79, 320] on link "Reporting" at bounding box center [95, 323] width 191 height 37
click at [57, 442] on link "Domo" at bounding box center [95, 440] width 191 height 22
